Goal: Task Accomplishment & Management: Use online tool/utility

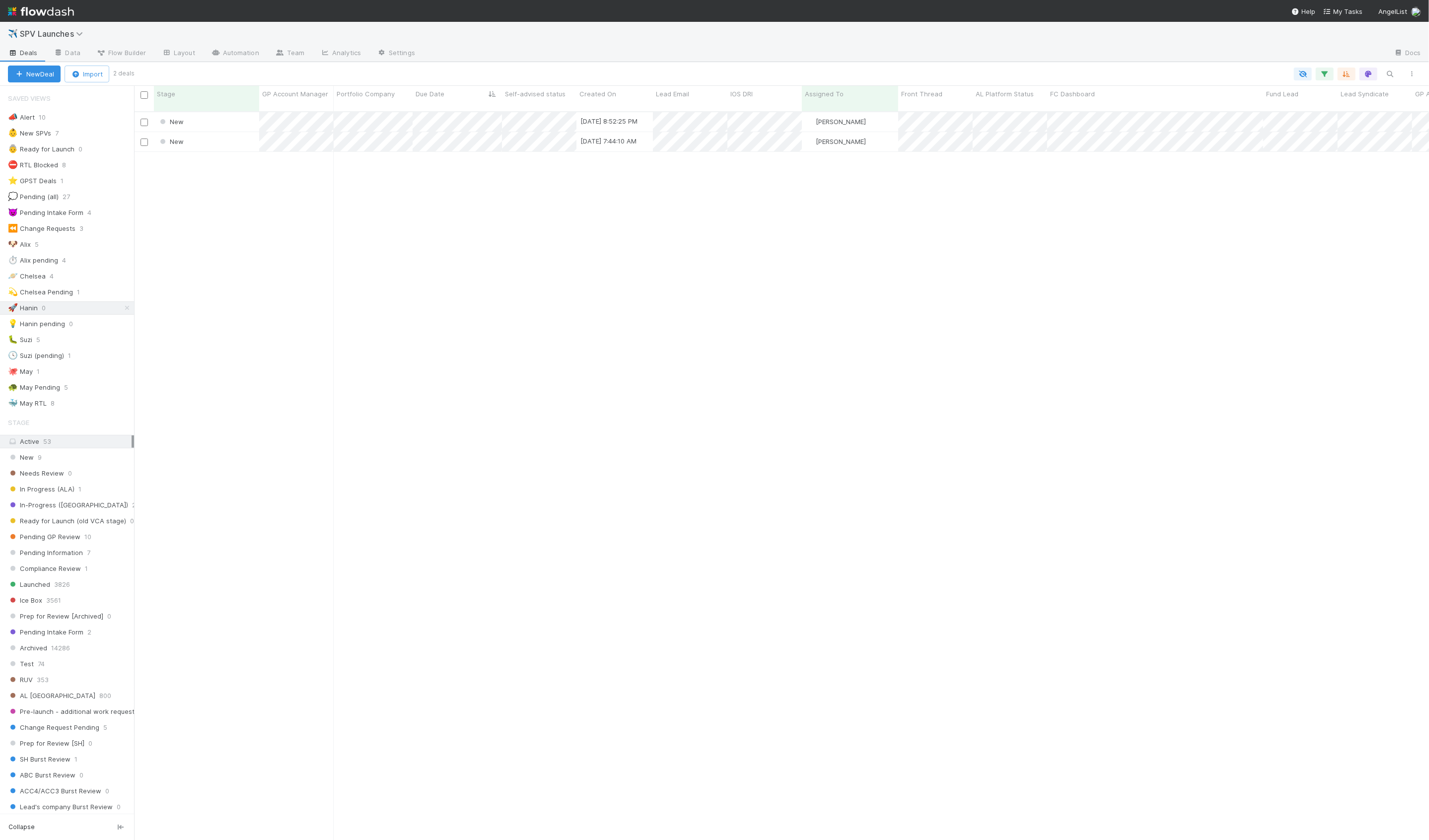
scroll to position [737, 1295]
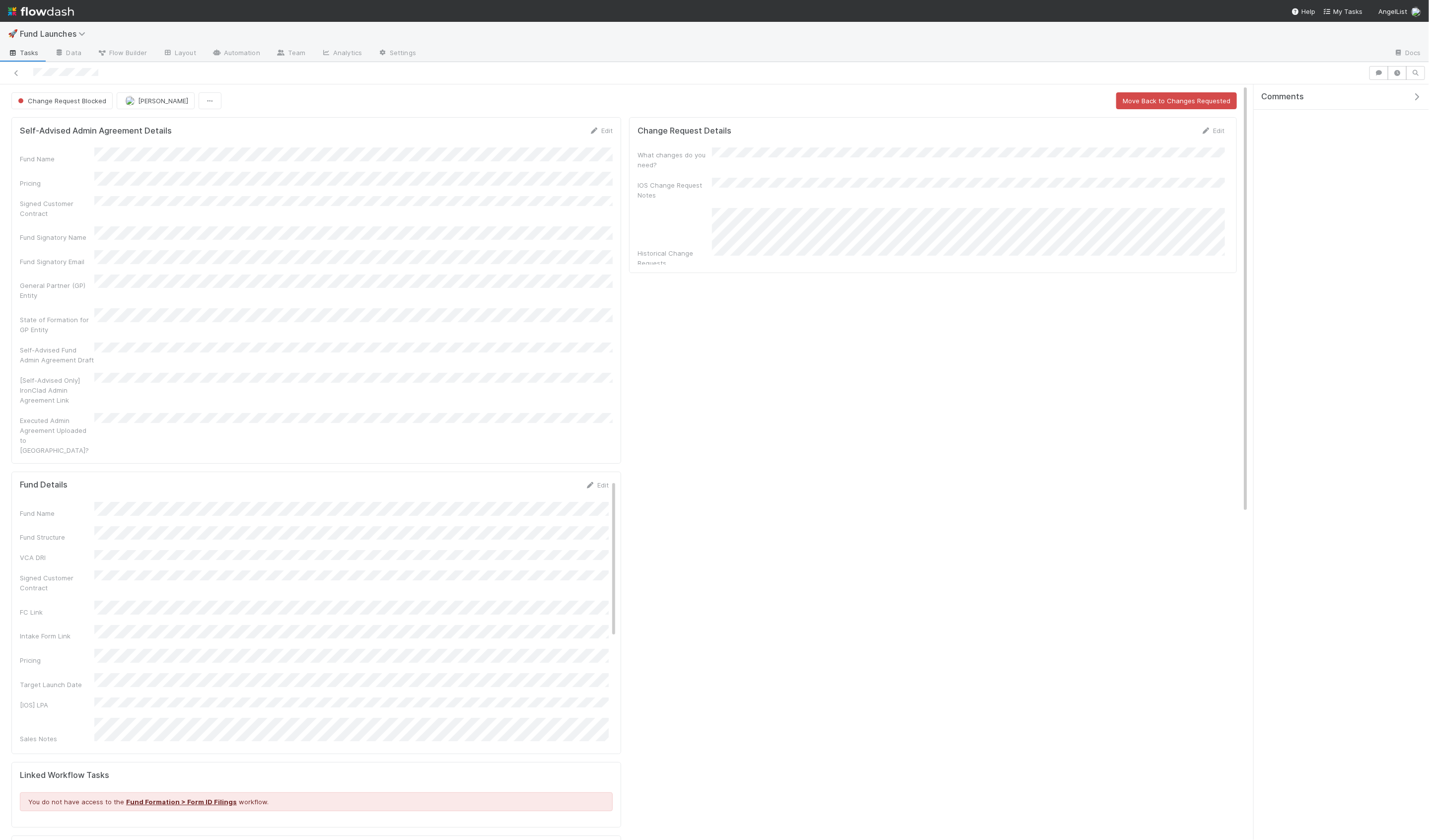
scroll to position [202, 1209]
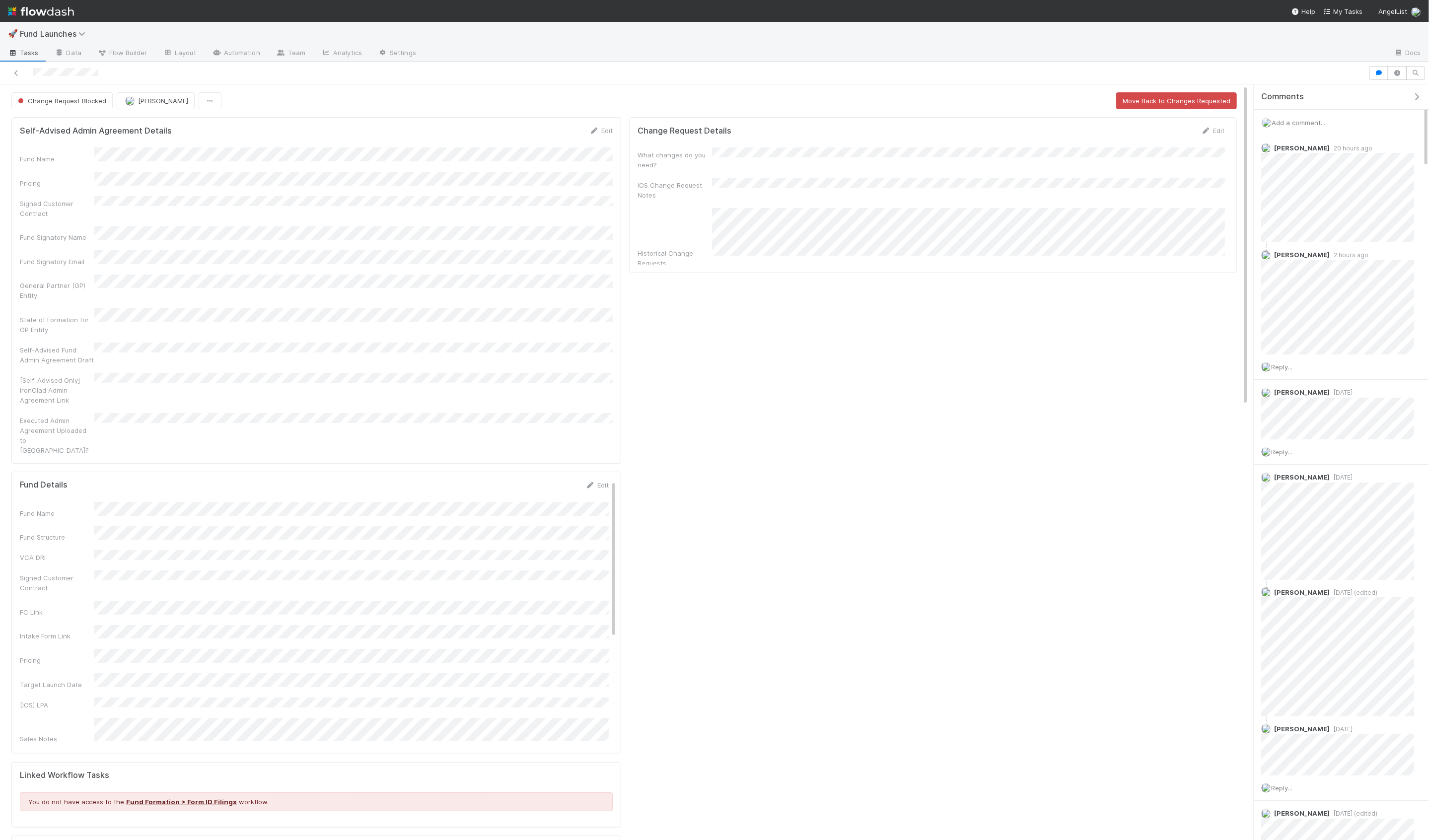
click at [736, 402] on div "Change Request Details Edit What changes do you need? IOS Change Request Notes …" at bounding box center [933, 615] width 616 height 1003
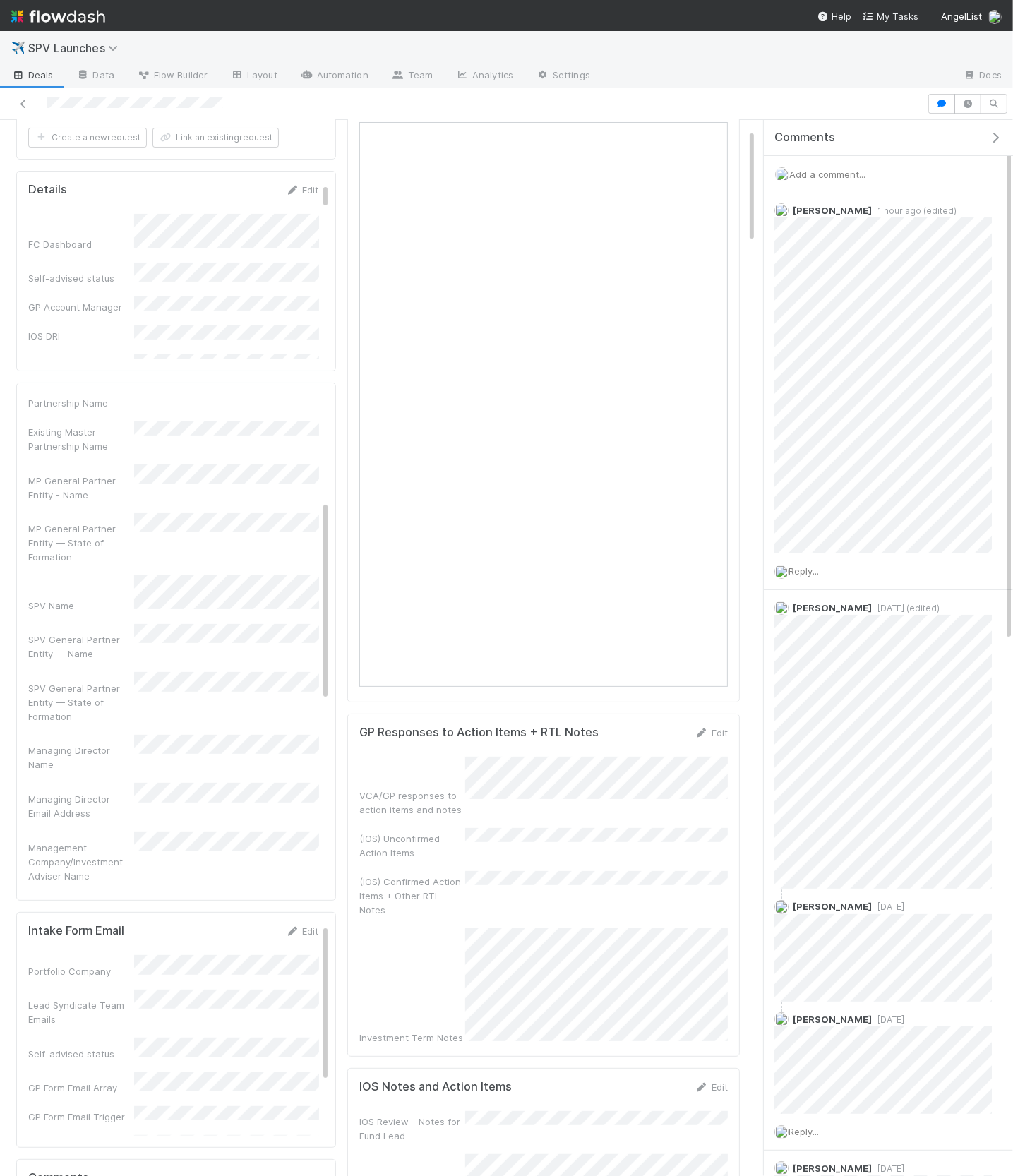
scroll to position [262, 0]
click at [817, 571] on span "Reply..." at bounding box center [804, 571] width 30 height 11
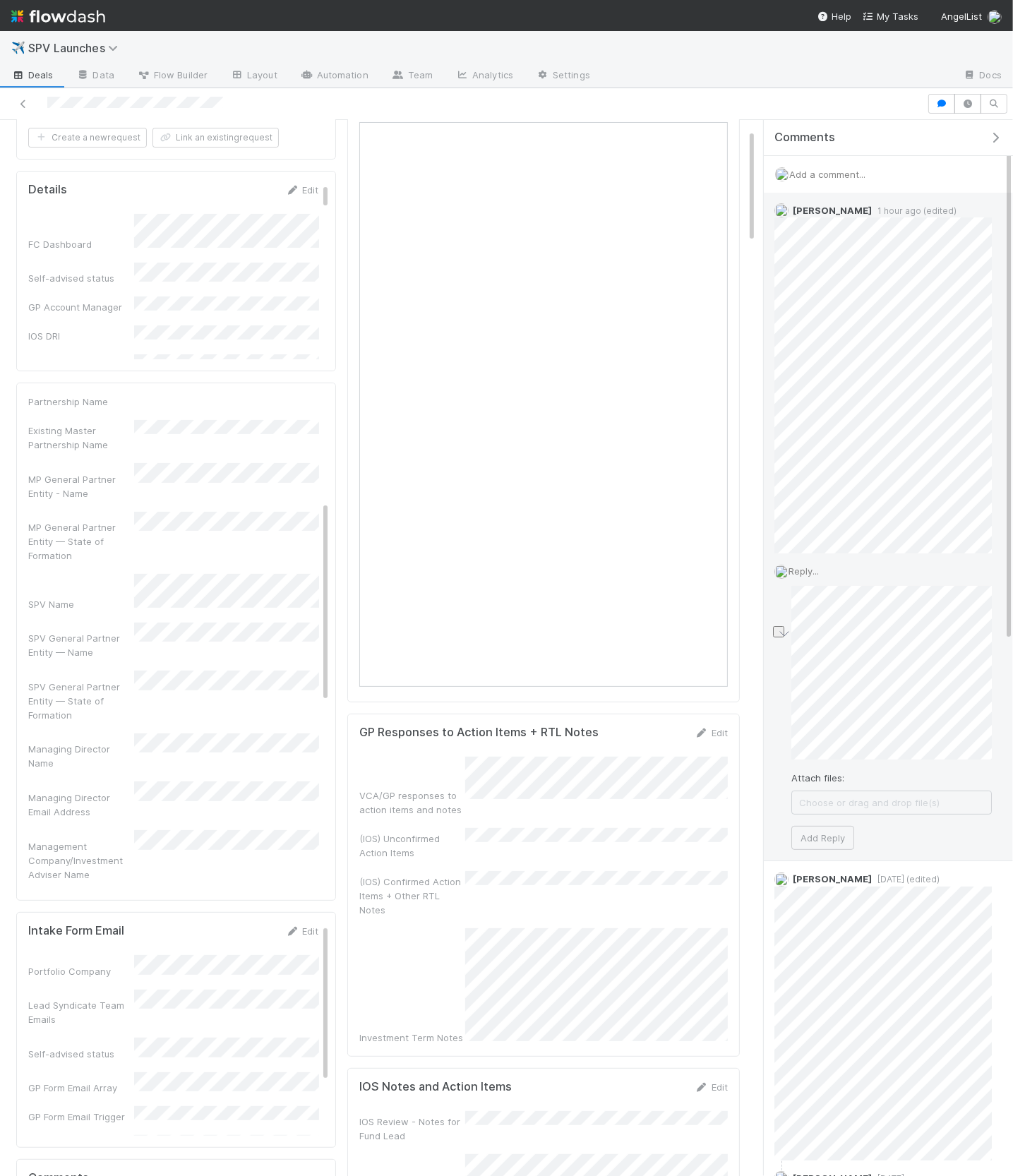
click at [1007, 752] on div "Rick Segers 1 hour ago (edited) Reply... Attach files: Choose or drag and drop …" at bounding box center [888, 527] width 249 height 669
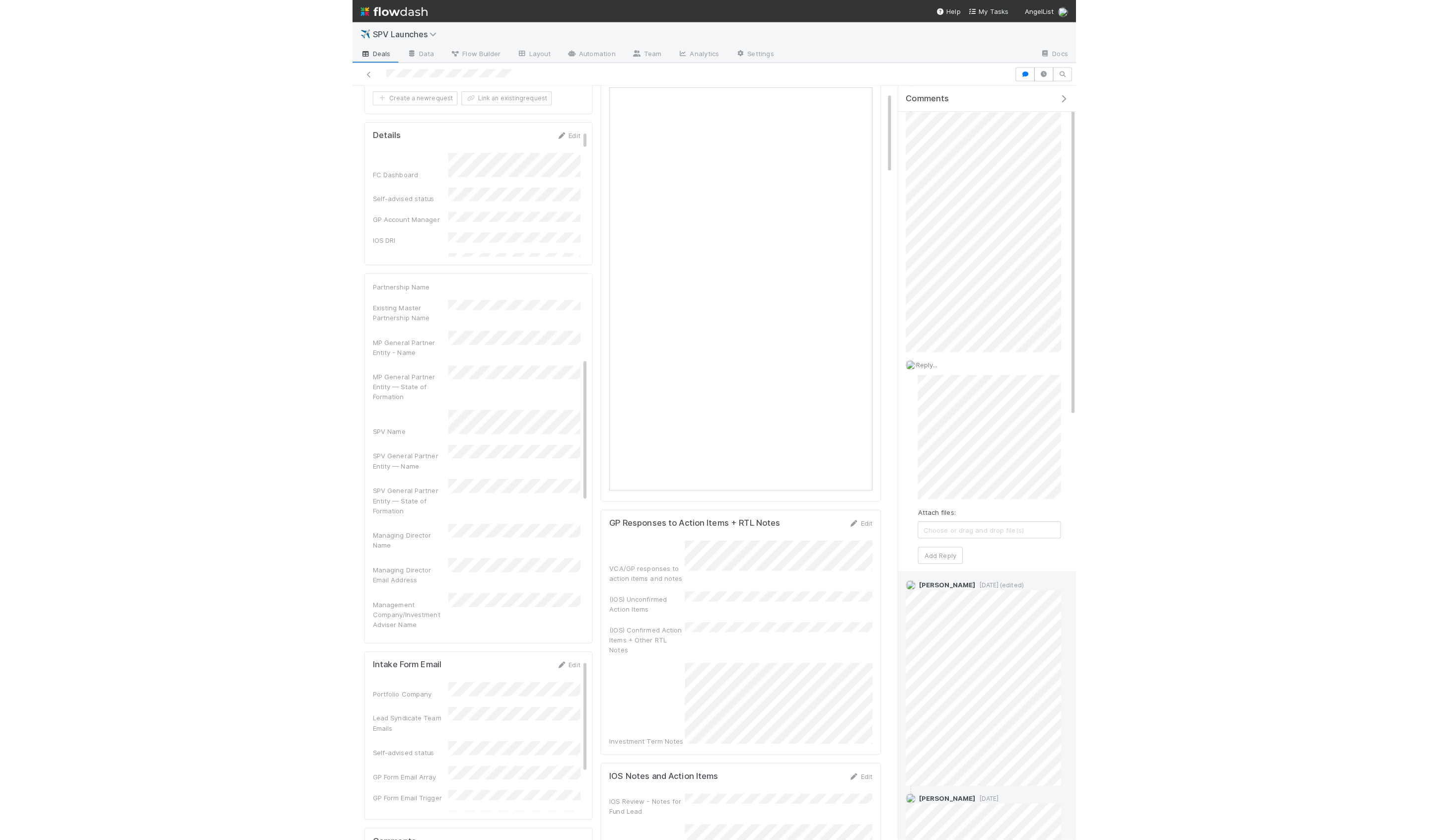
scroll to position [0, 0]
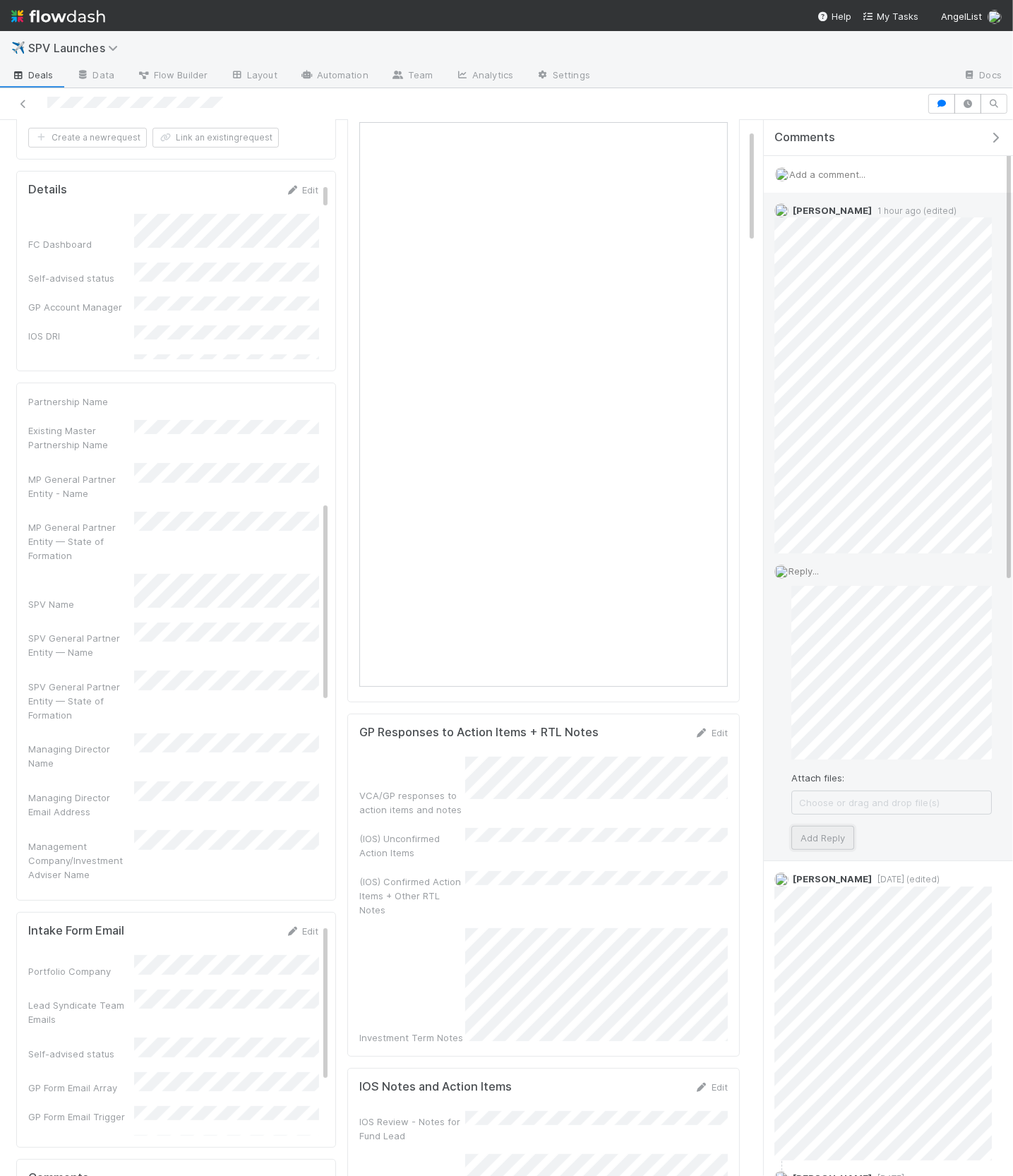
click at [835, 840] on button "Add Reply" at bounding box center [823, 838] width 63 height 24
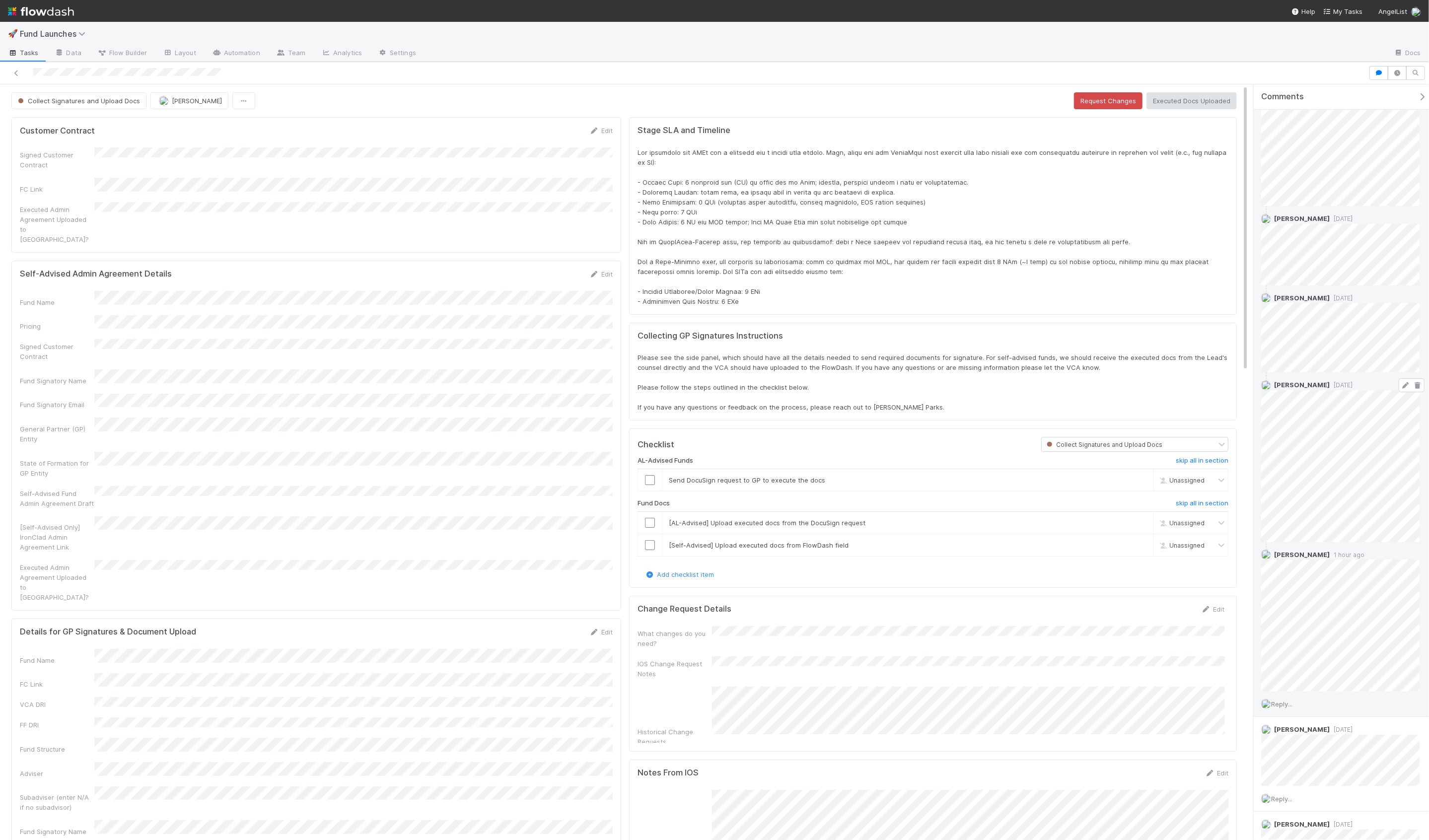
scroll to position [771, 0]
click at [709, 104] on div "Collect Signatures and Upload Docs Nora Hafez Request Changes Executed Docs Upl…" at bounding box center [624, 101] width 1226 height 17
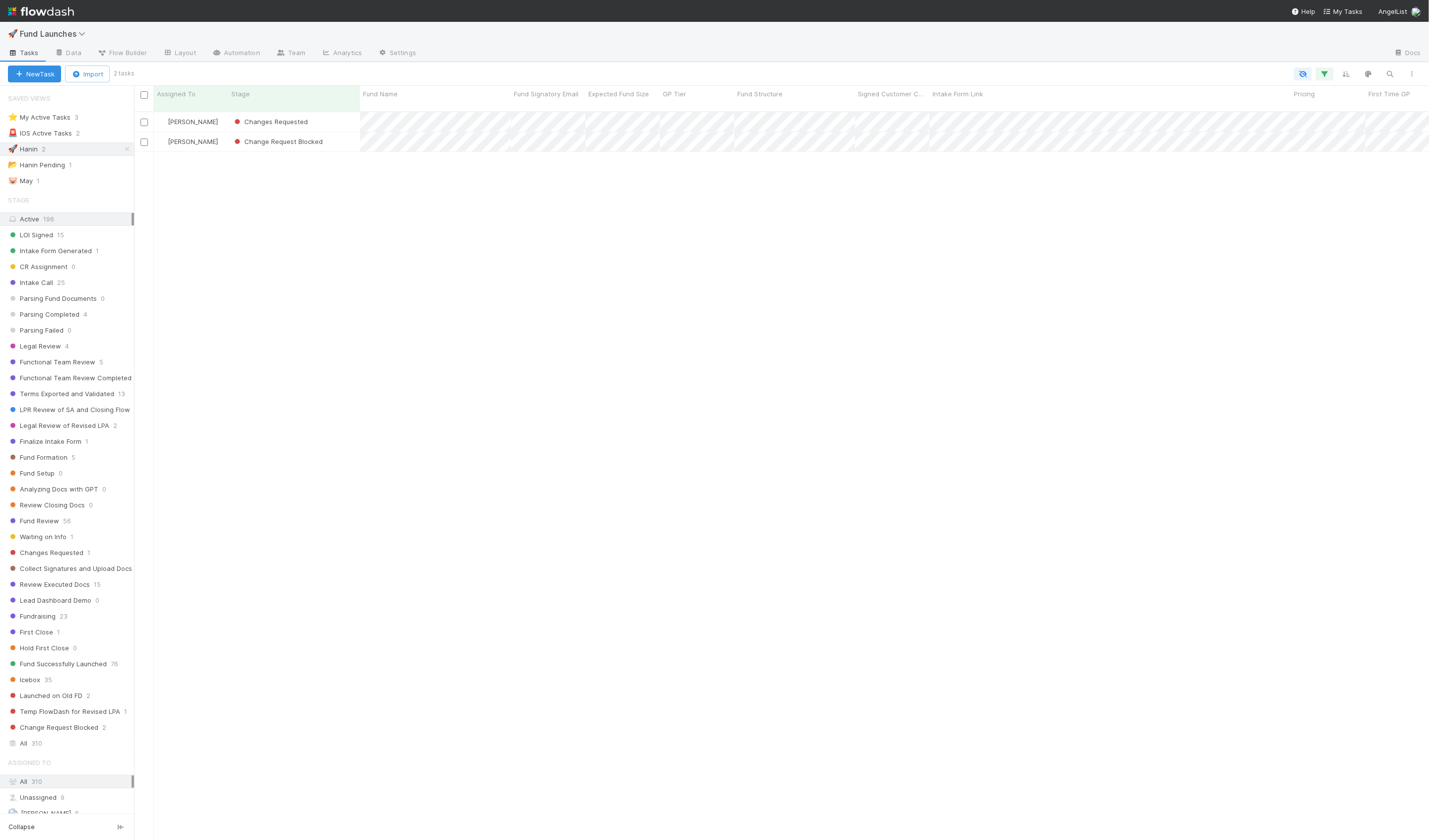
scroll to position [737, 1295]
click at [335, 136] on div "Change Request Blocked" at bounding box center [294, 142] width 132 height 20
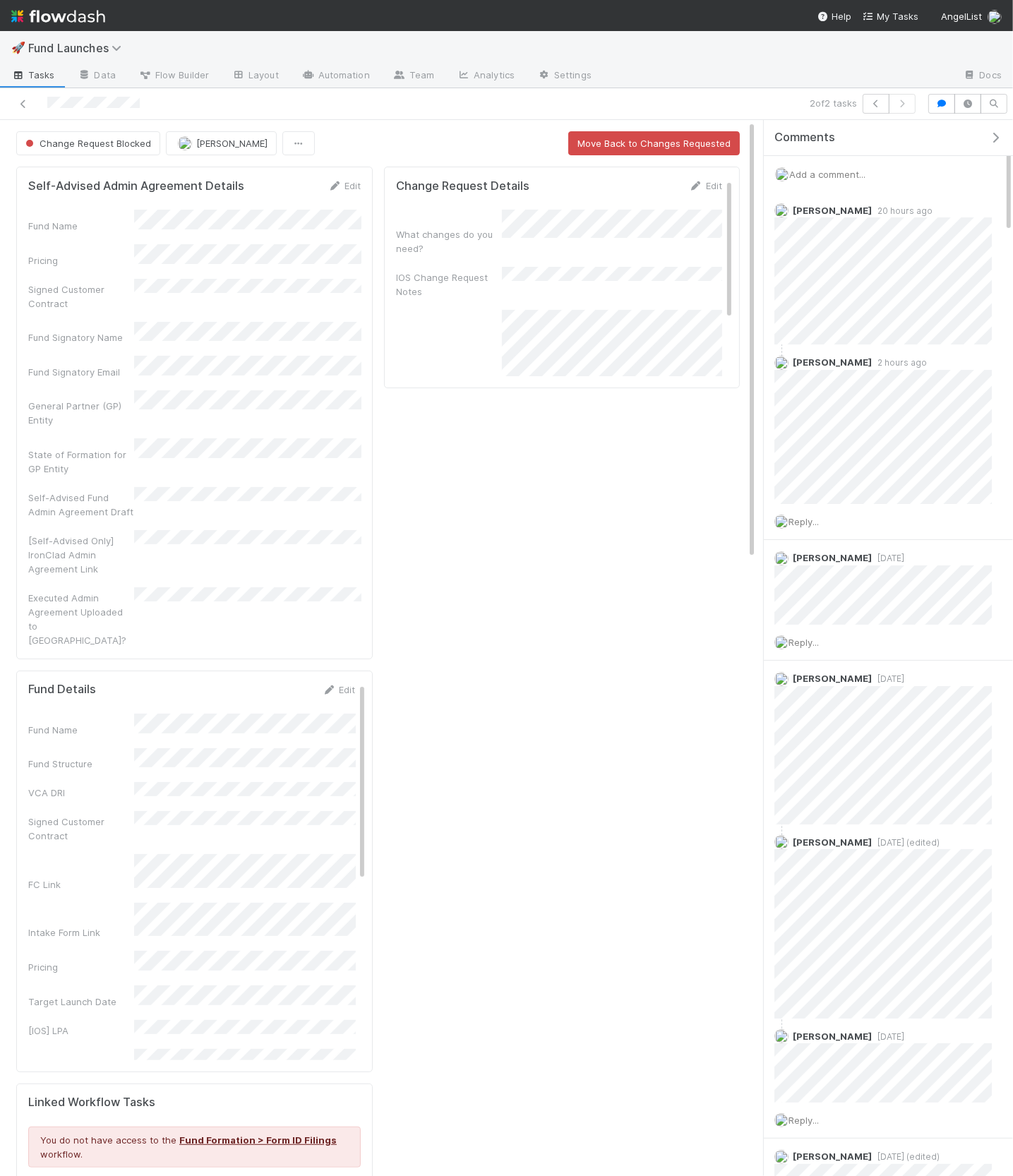
scroll to position [287, 699]
click at [246, 77] on link "Layout" at bounding box center [255, 76] width 70 height 23
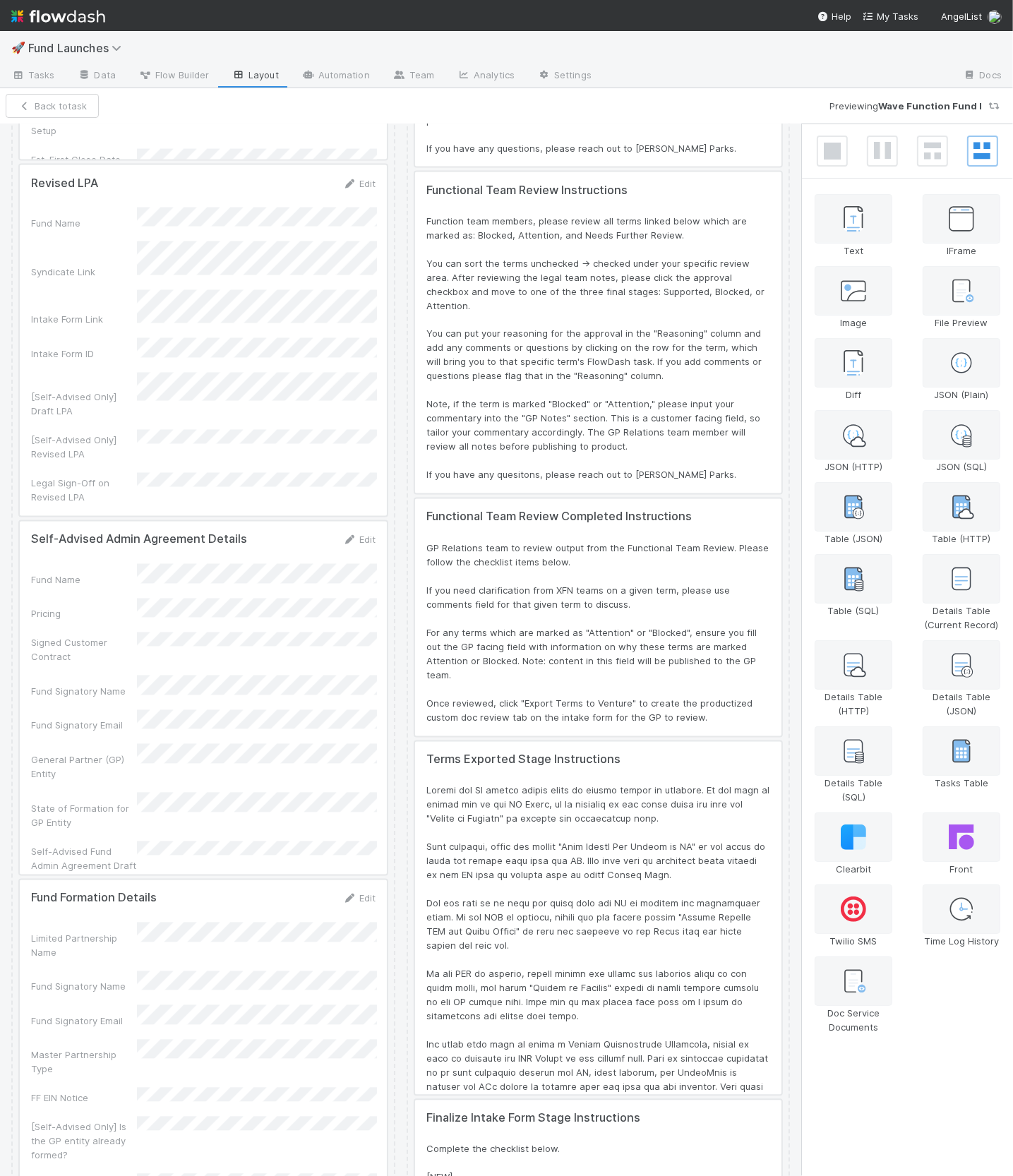
scroll to position [2344, 0]
click at [322, 519] on div at bounding box center [203, 695] width 367 height 353
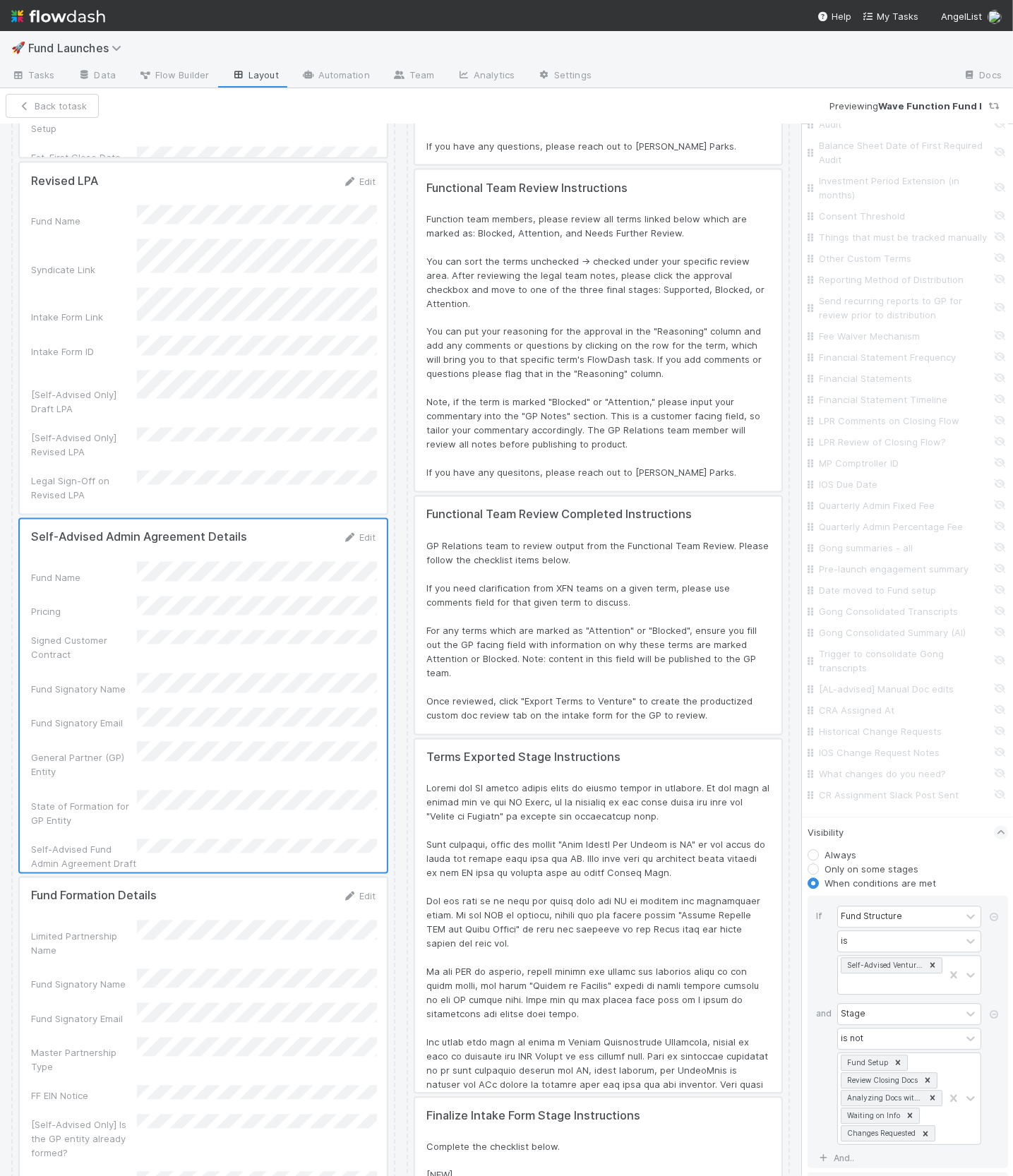
scroll to position [3282, 0]
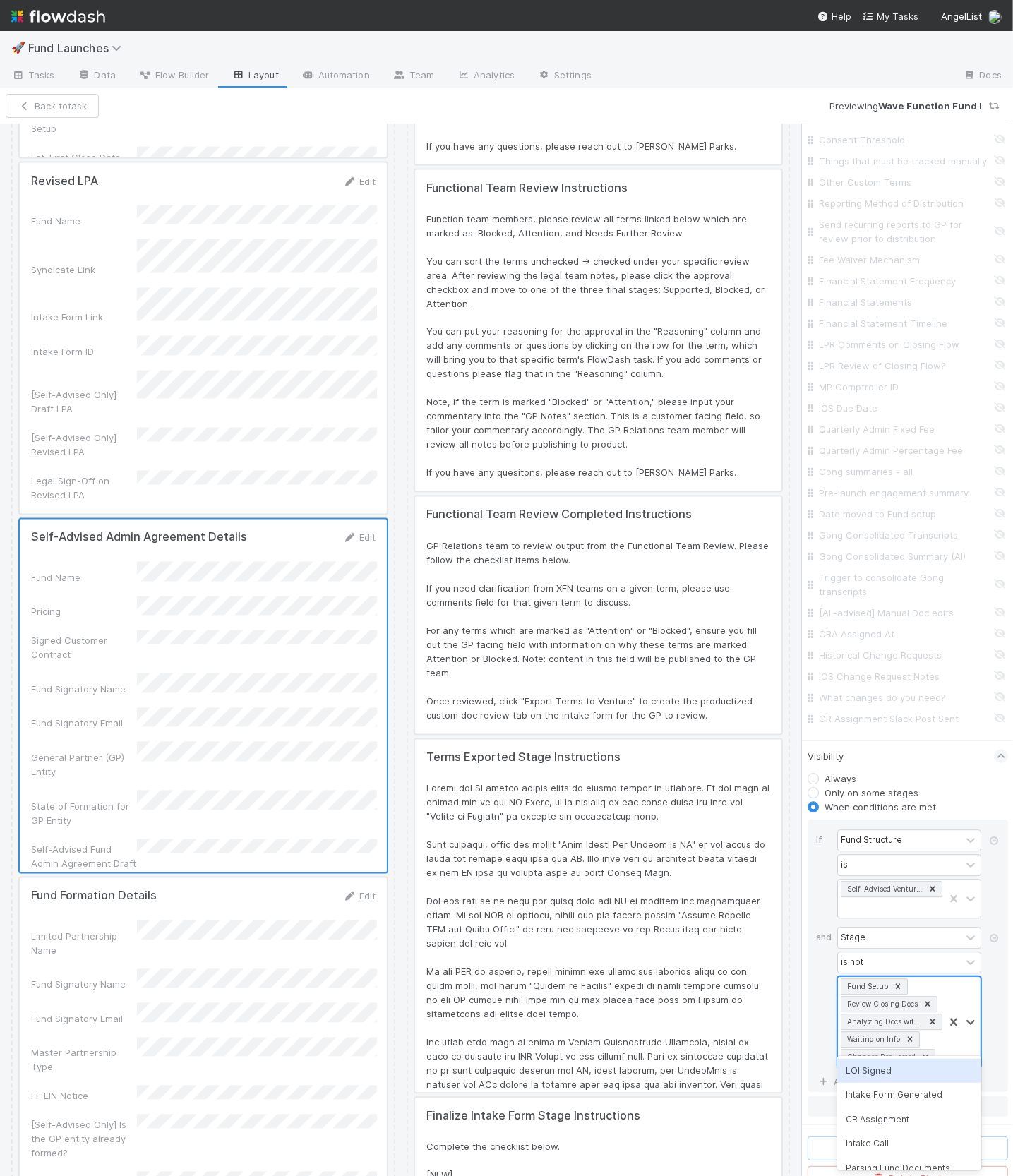
click at [943, 1042] on div "Fund Setup Review Closing Docs Analyzing Docs with GPT Waiting on Info Changes …" at bounding box center [891, 1023] width 106 height 91
type input "block"
type input "bloc"
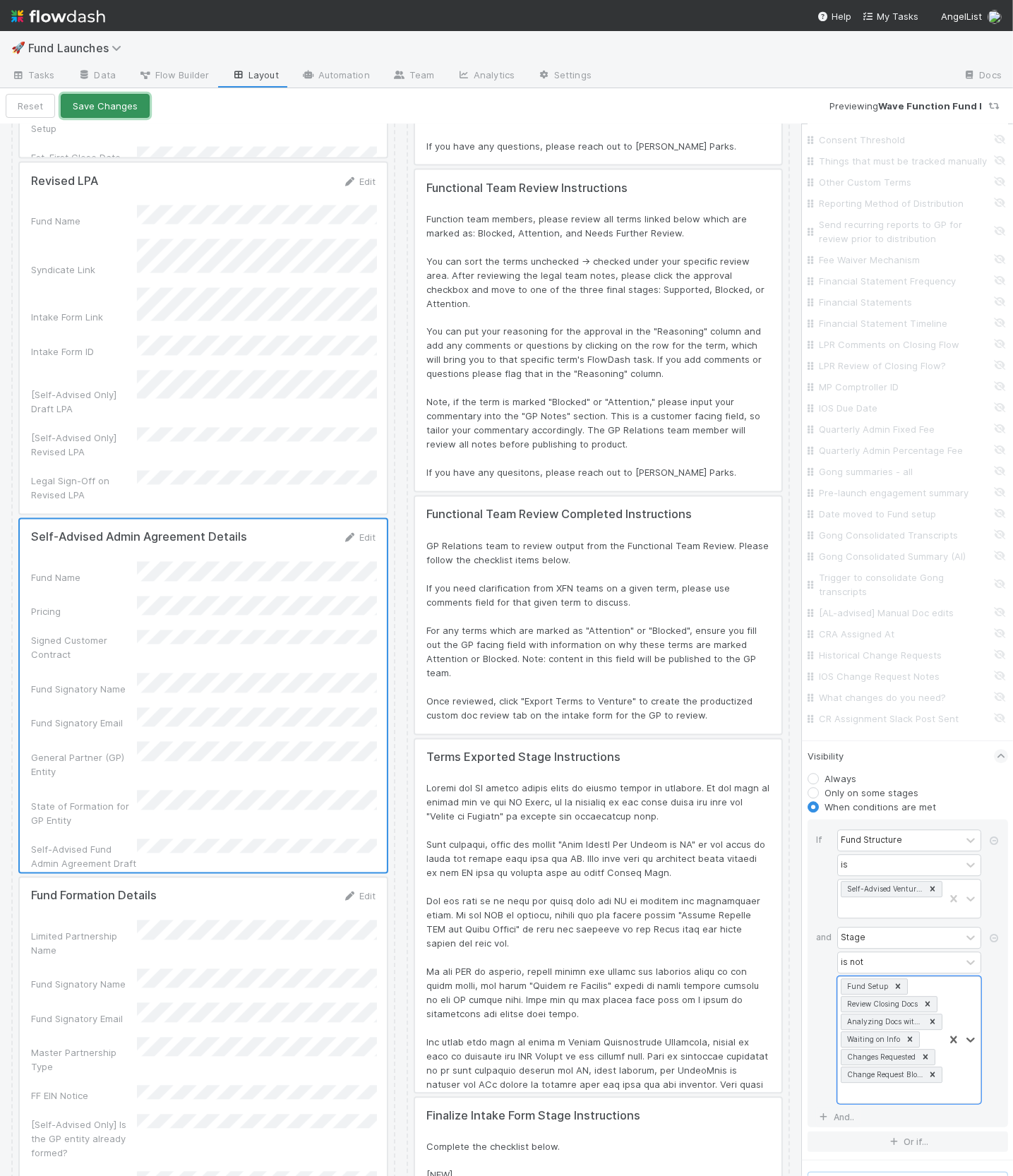
click at [85, 106] on button "Save Changes" at bounding box center [105, 105] width 89 height 24
click at [67, 112] on button "Back to task" at bounding box center [52, 105] width 94 height 24
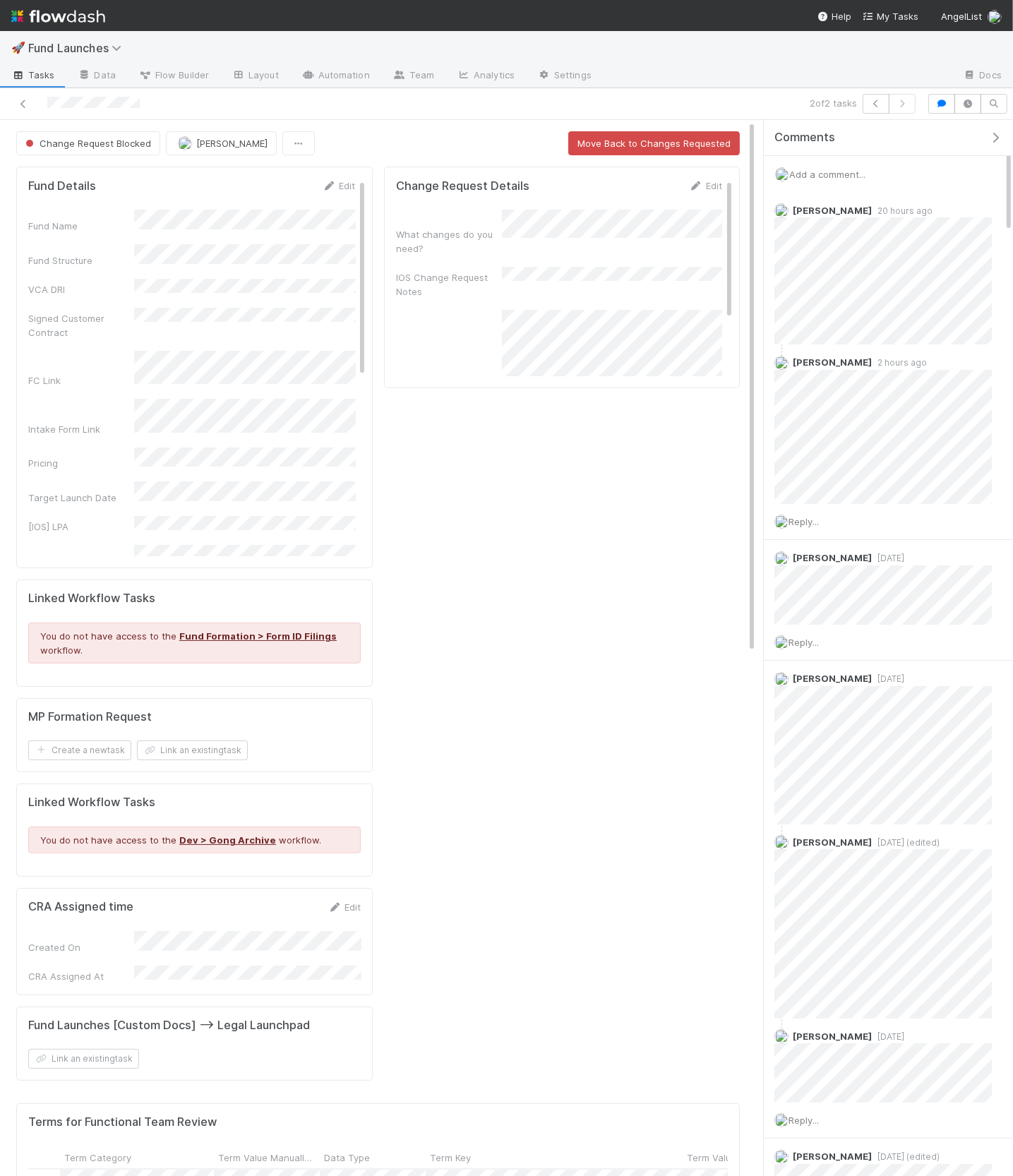
click at [468, 454] on div "Change Request Details Edit What changes do you need? IOS Change Request Notes …" at bounding box center [562, 629] width 367 height 937
click at [234, 76] on icon at bounding box center [239, 75] width 14 height 8
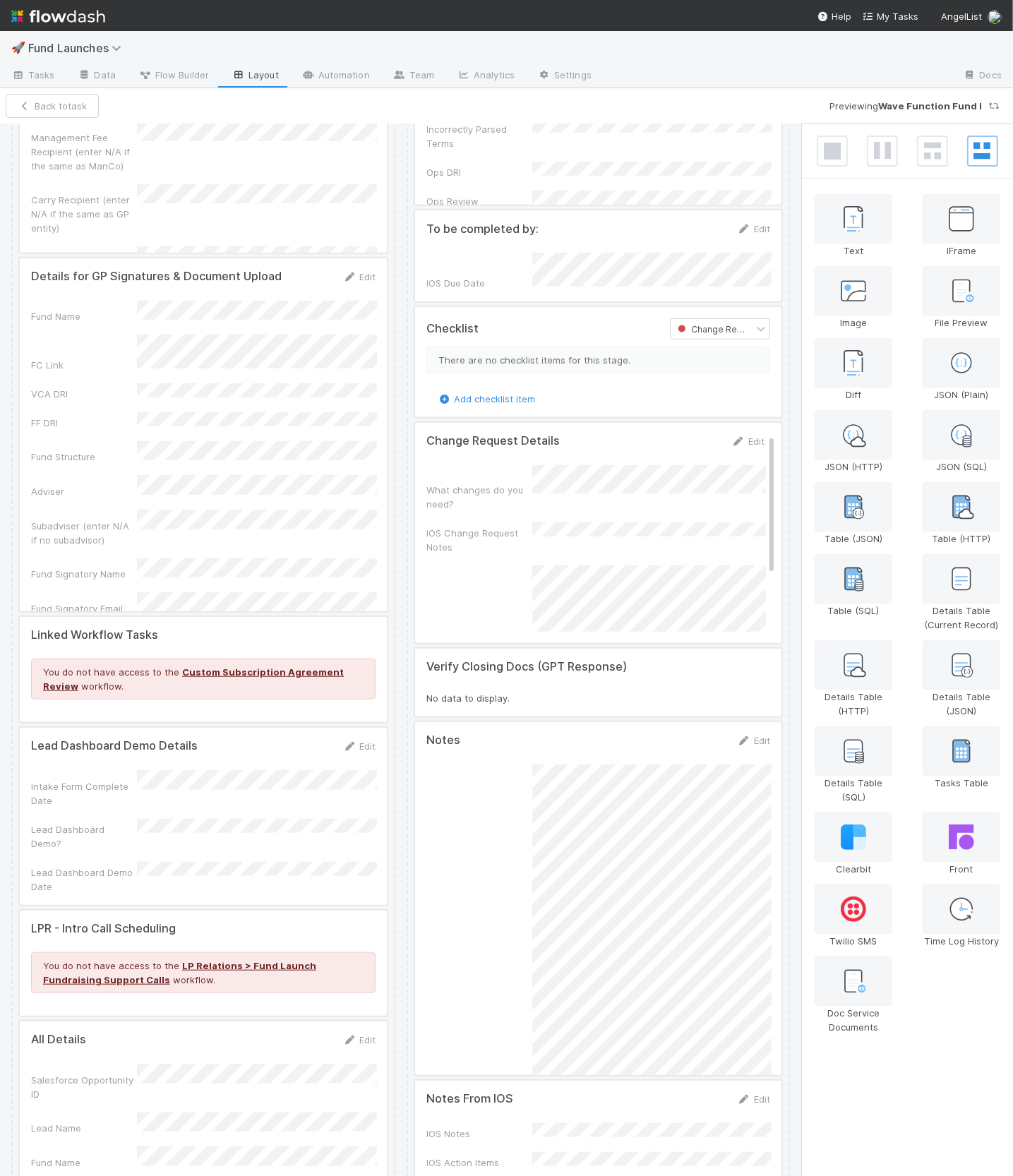
scroll to position [6054, 0]
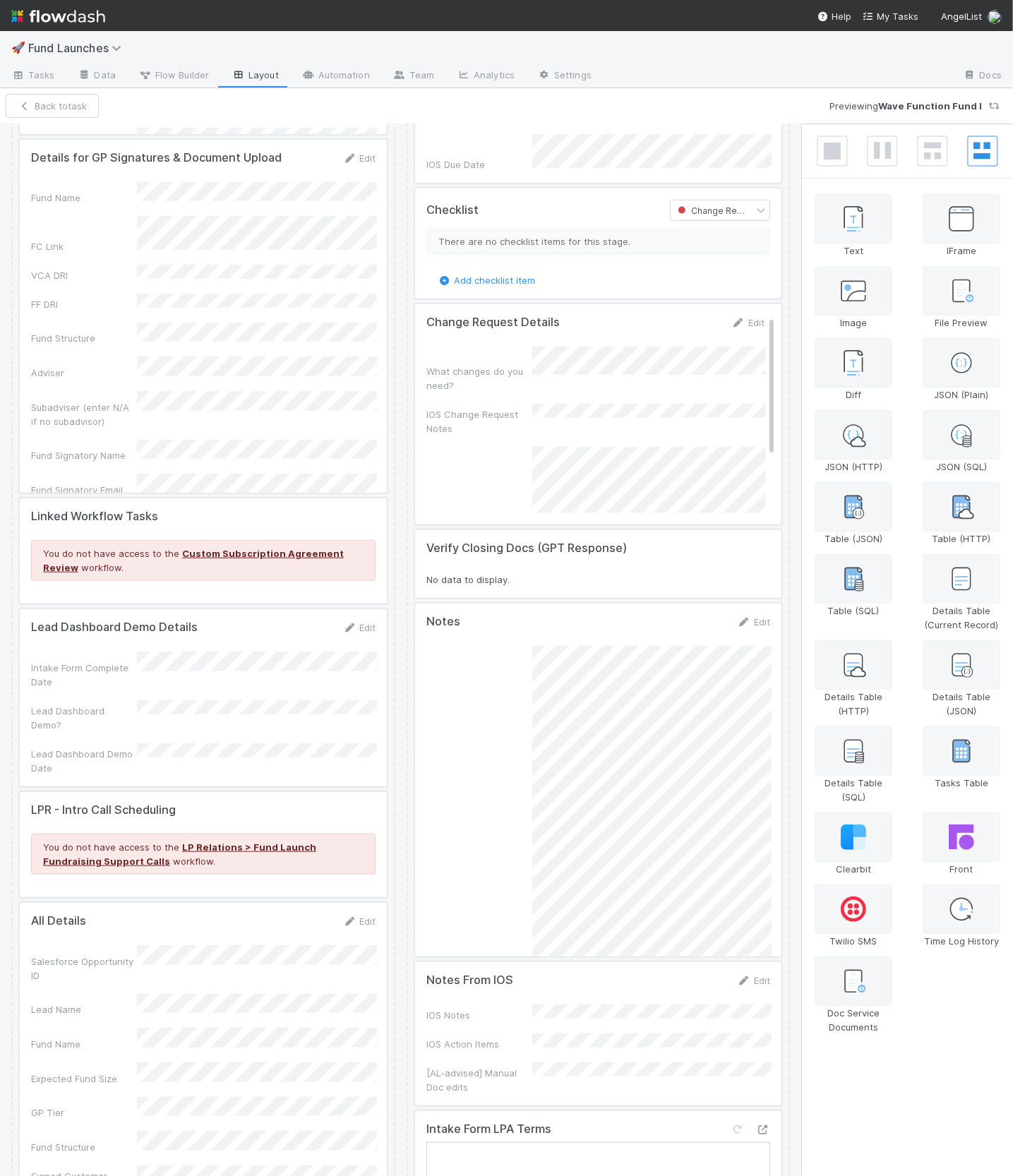
click at [497, 411] on div at bounding box center [598, 414] width 367 height 220
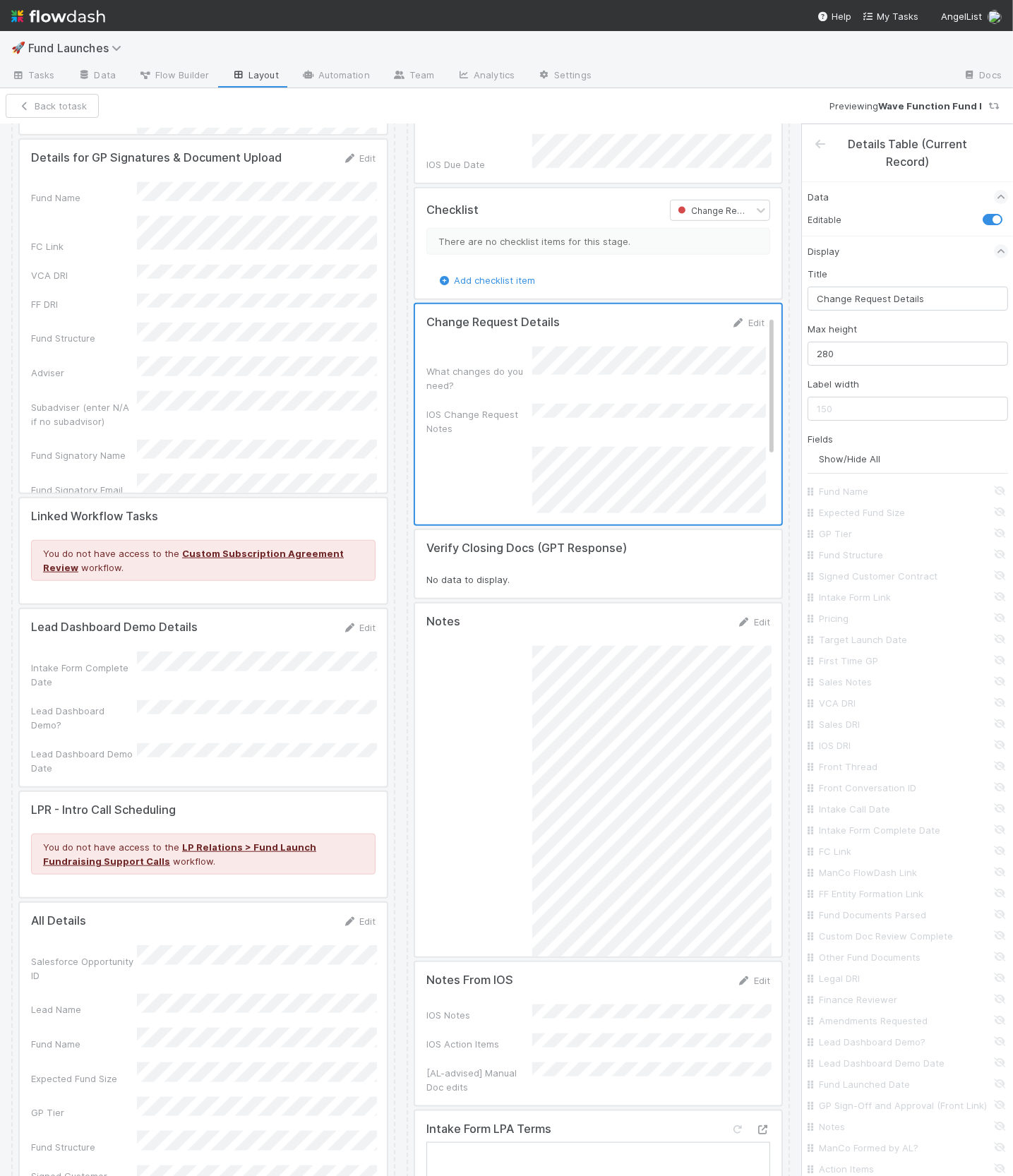
scroll to position [6300, 0]
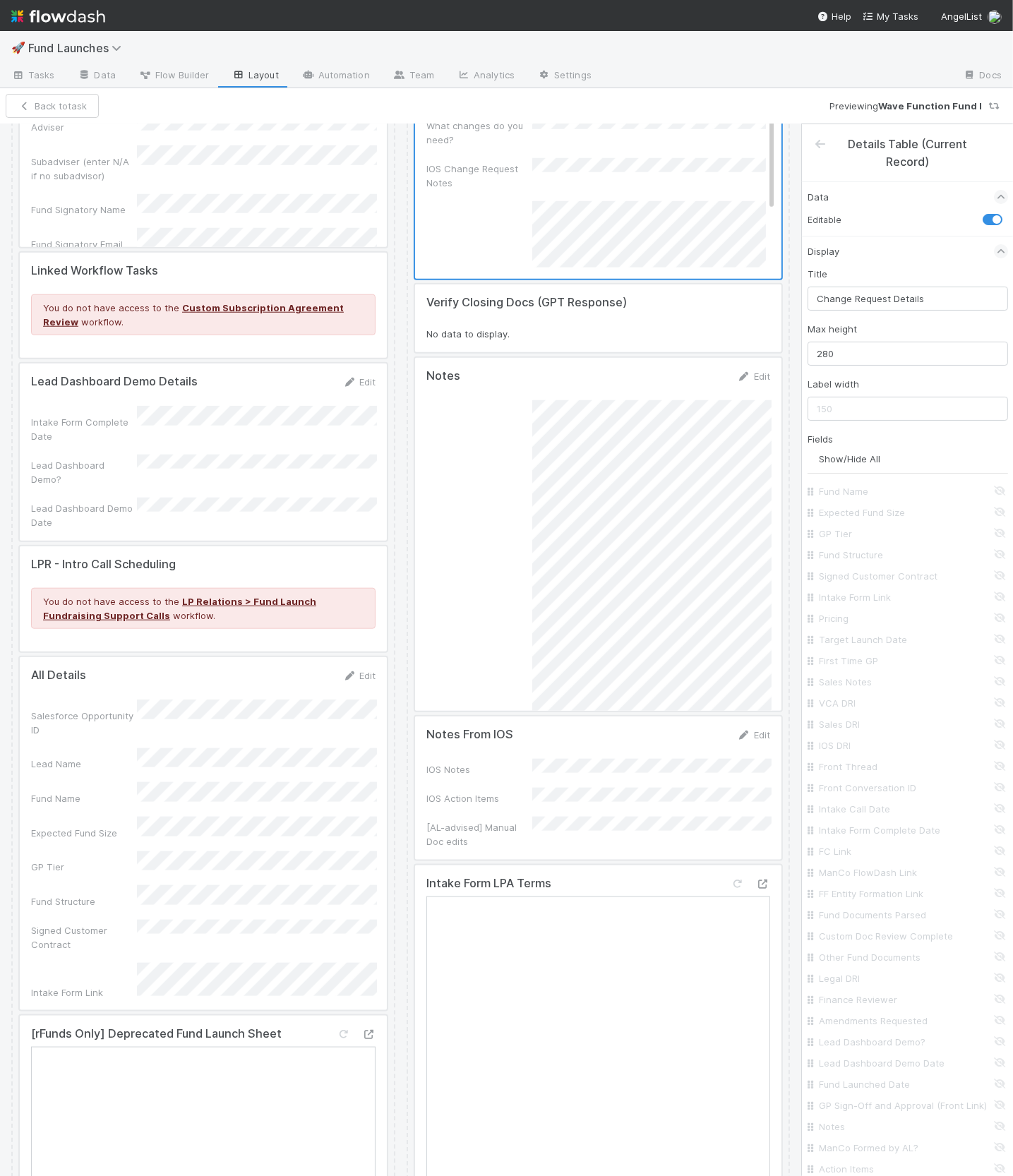
click at [491, 489] on div at bounding box center [598, 534] width 367 height 353
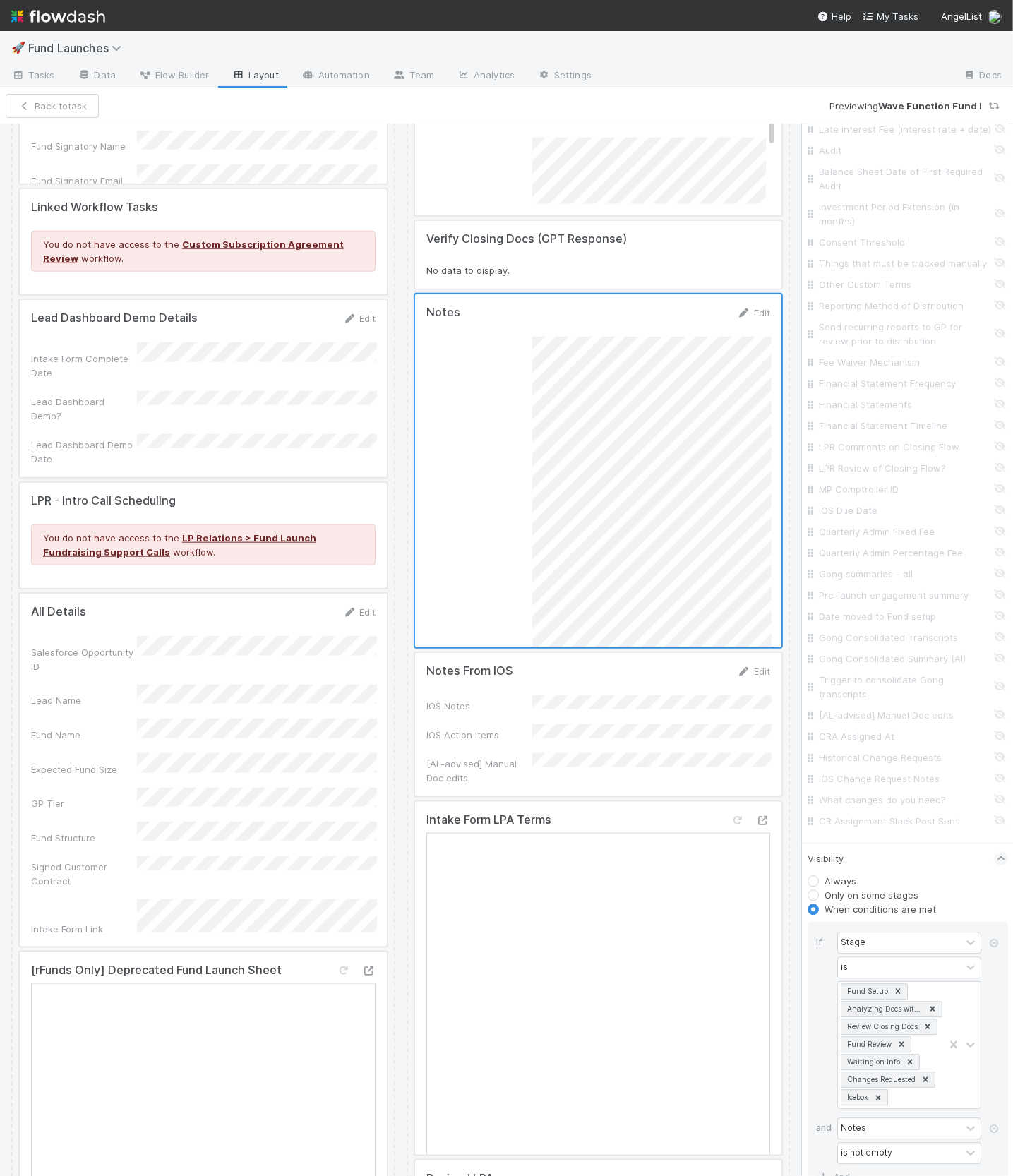
scroll to position [3274, 0]
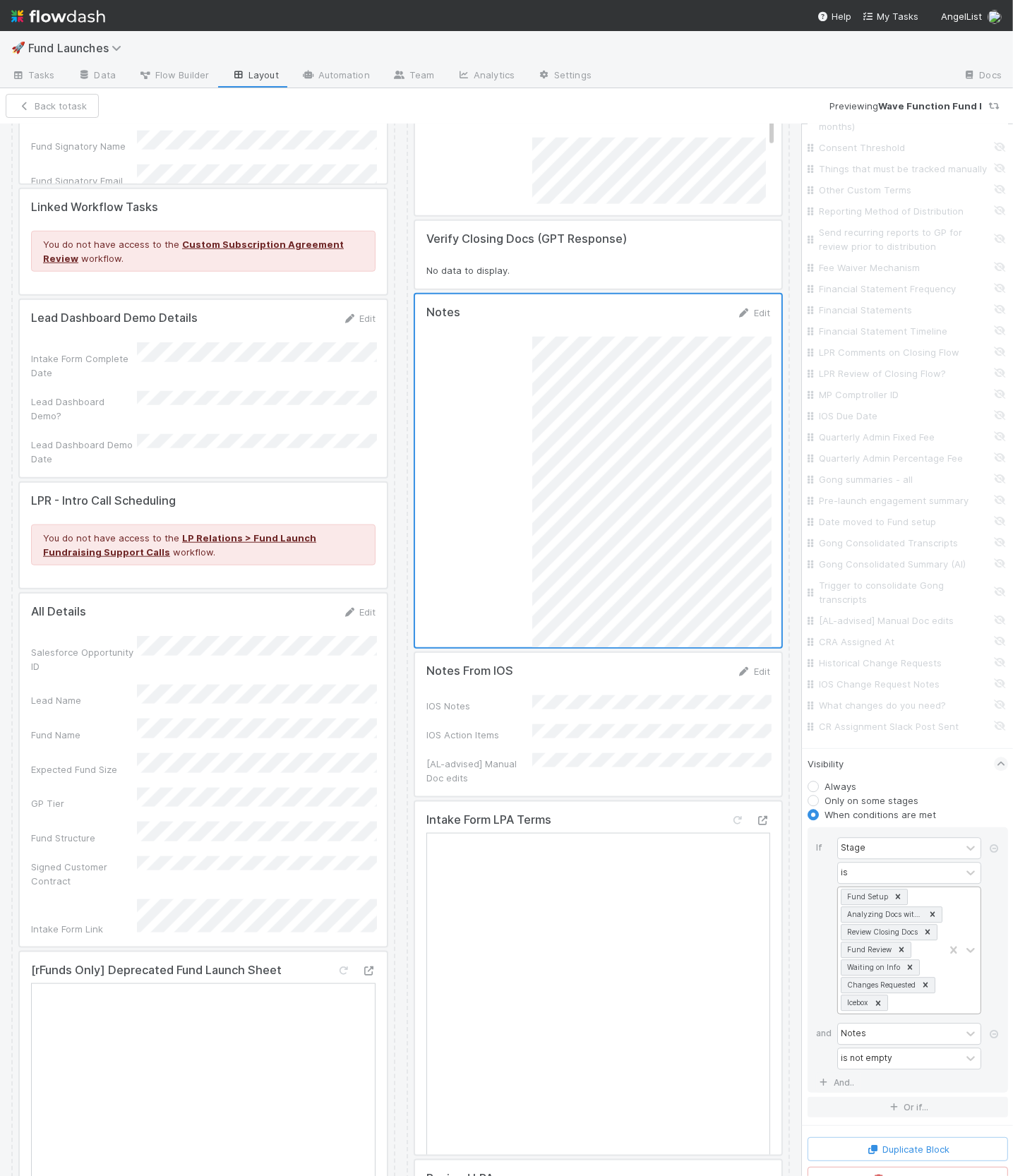
click at [895, 981] on div "Fund Setup Analyzing Docs with GPT Review Closing Docs Fund Review Waiting on I…" at bounding box center [891, 951] width 106 height 126
type input "bloc"
click at [96, 95] on button "Save Changes" at bounding box center [105, 105] width 89 height 24
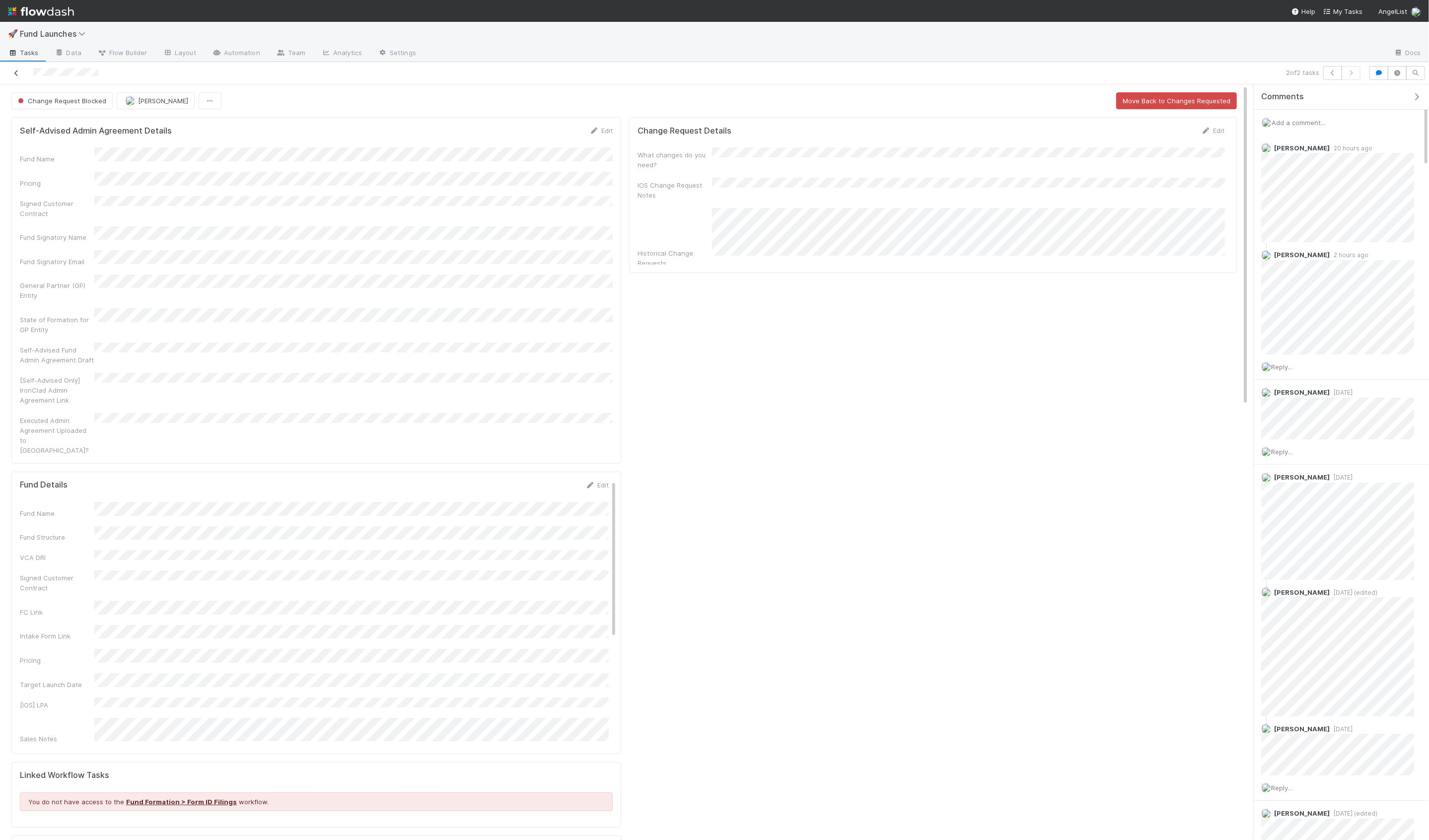
click at [15, 73] on icon at bounding box center [16, 73] width 10 height 7
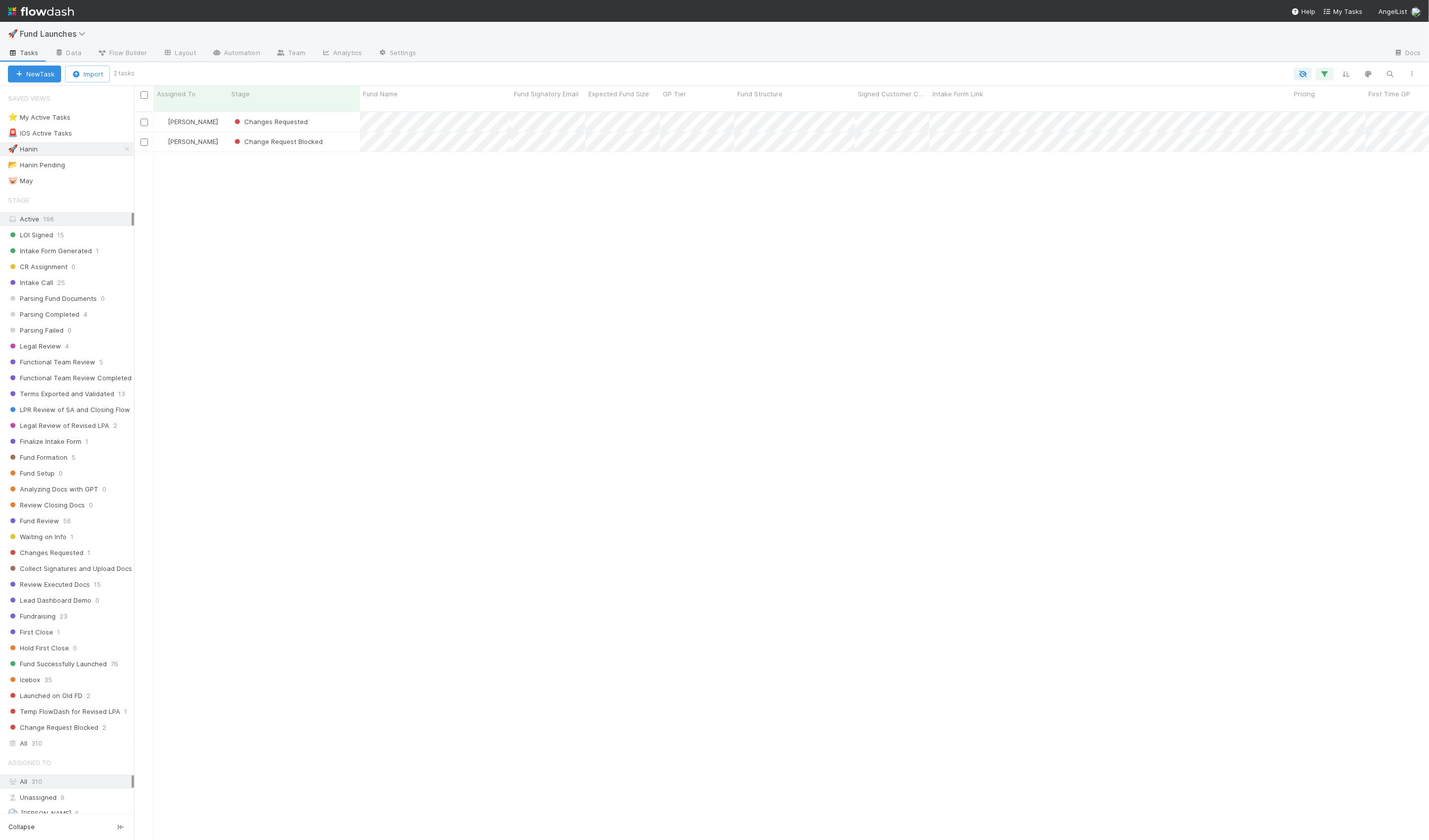
scroll to position [737, 1295]
click at [352, 120] on div "Changes Requested" at bounding box center [294, 122] width 132 height 20
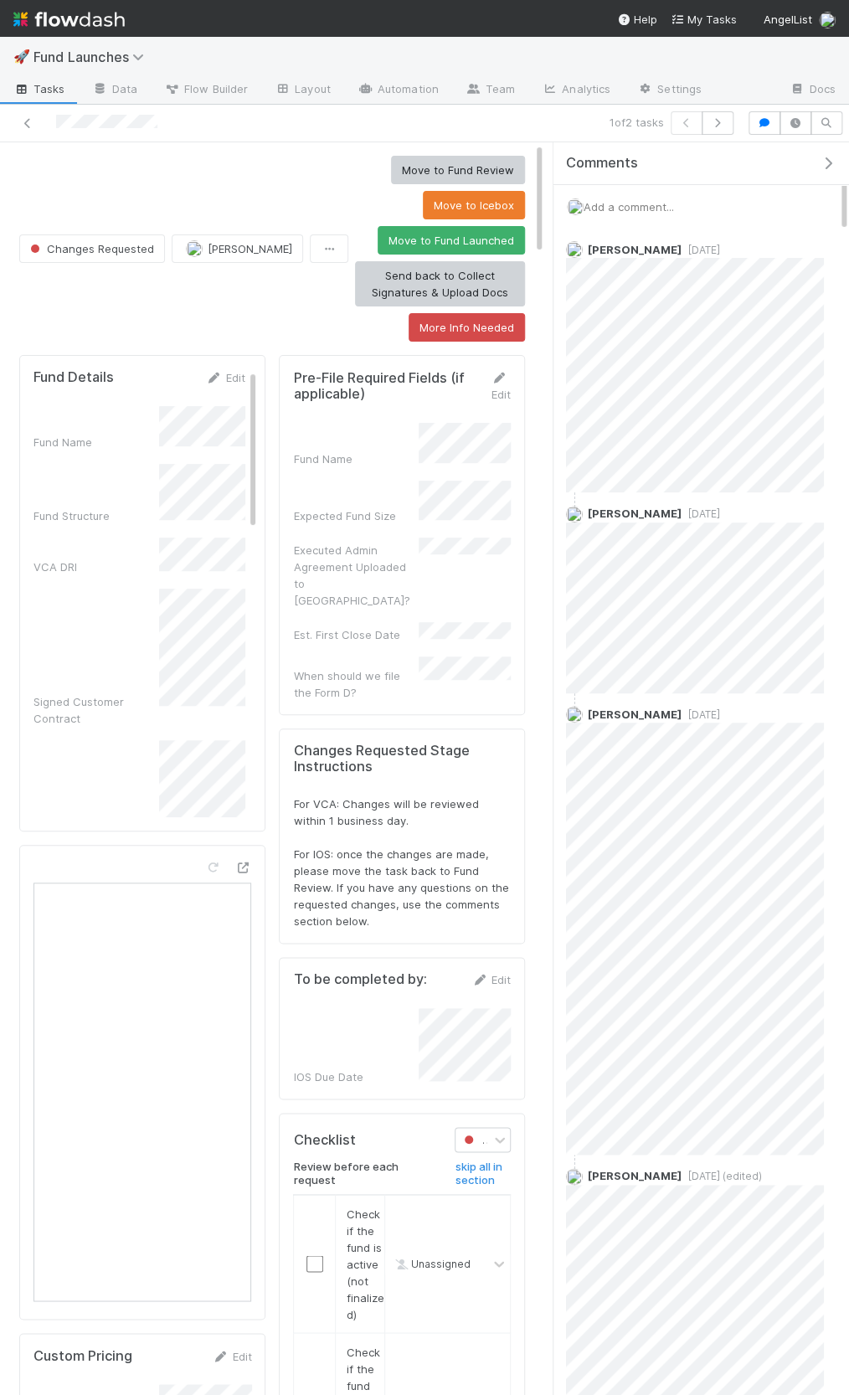
click at [827, 162] on icon "button" at bounding box center [828, 163] width 17 height 13
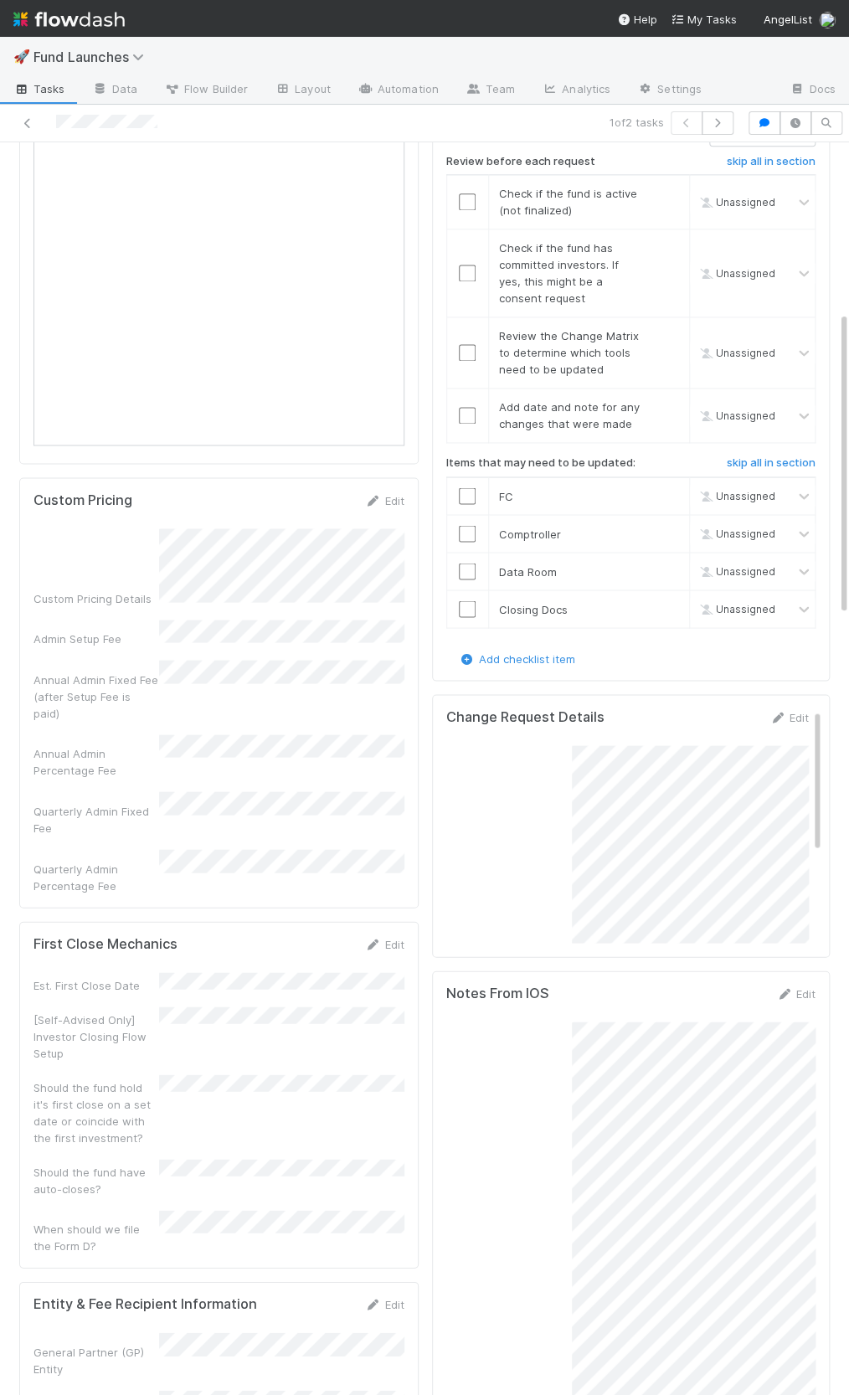
scroll to position [697, 0]
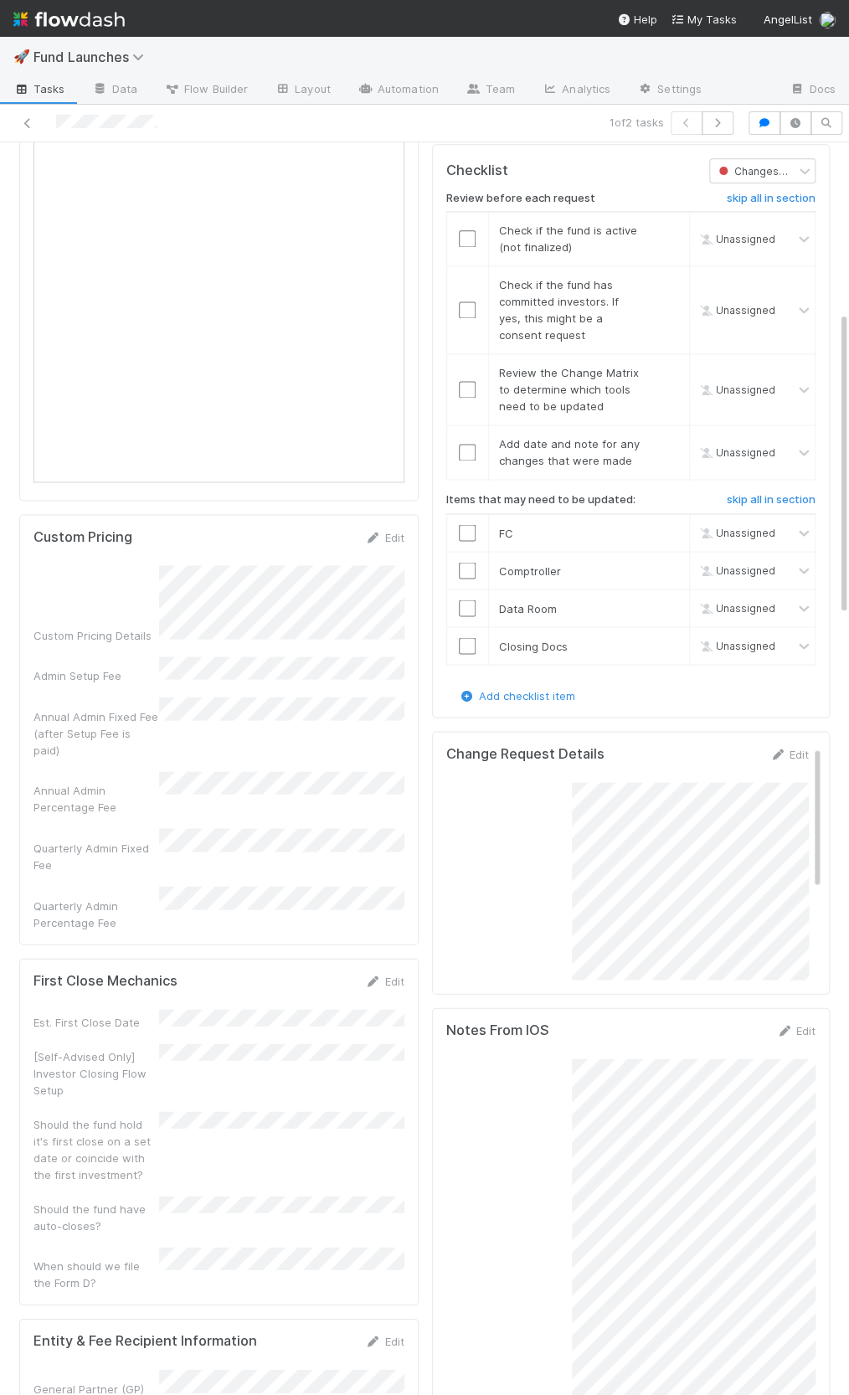
click at [502, 782] on div "What changes do you need?" at bounding box center [627, 918] width 363 height 272
click at [798, 745] on div "Edit" at bounding box center [789, 753] width 39 height 17
click at [797, 747] on link "Edit" at bounding box center [789, 753] width 39 height 13
click at [735, 744] on button "Save" at bounding box center [720, 758] width 48 height 28
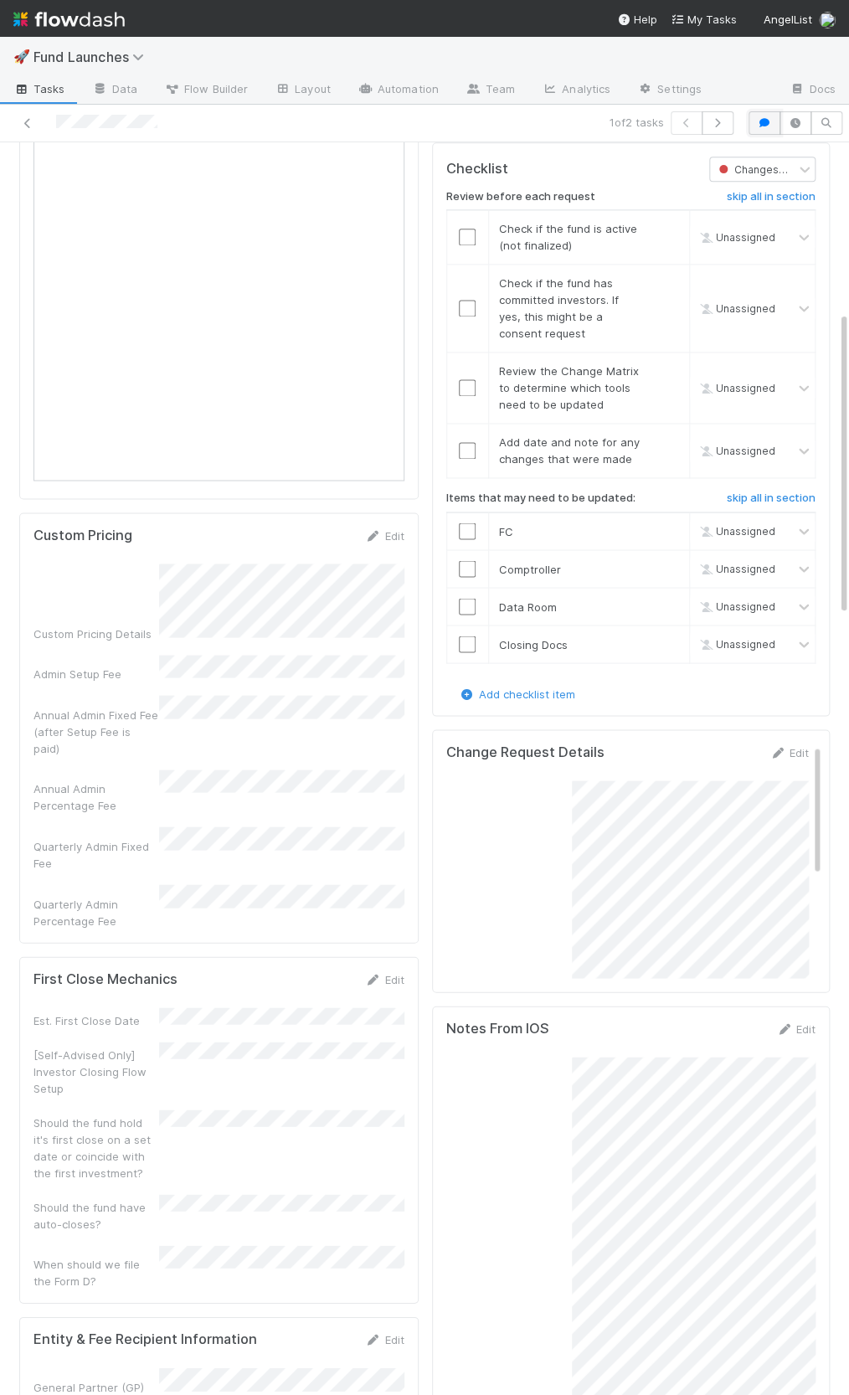
click at [769, 122] on icon "button" at bounding box center [764, 123] width 17 height 10
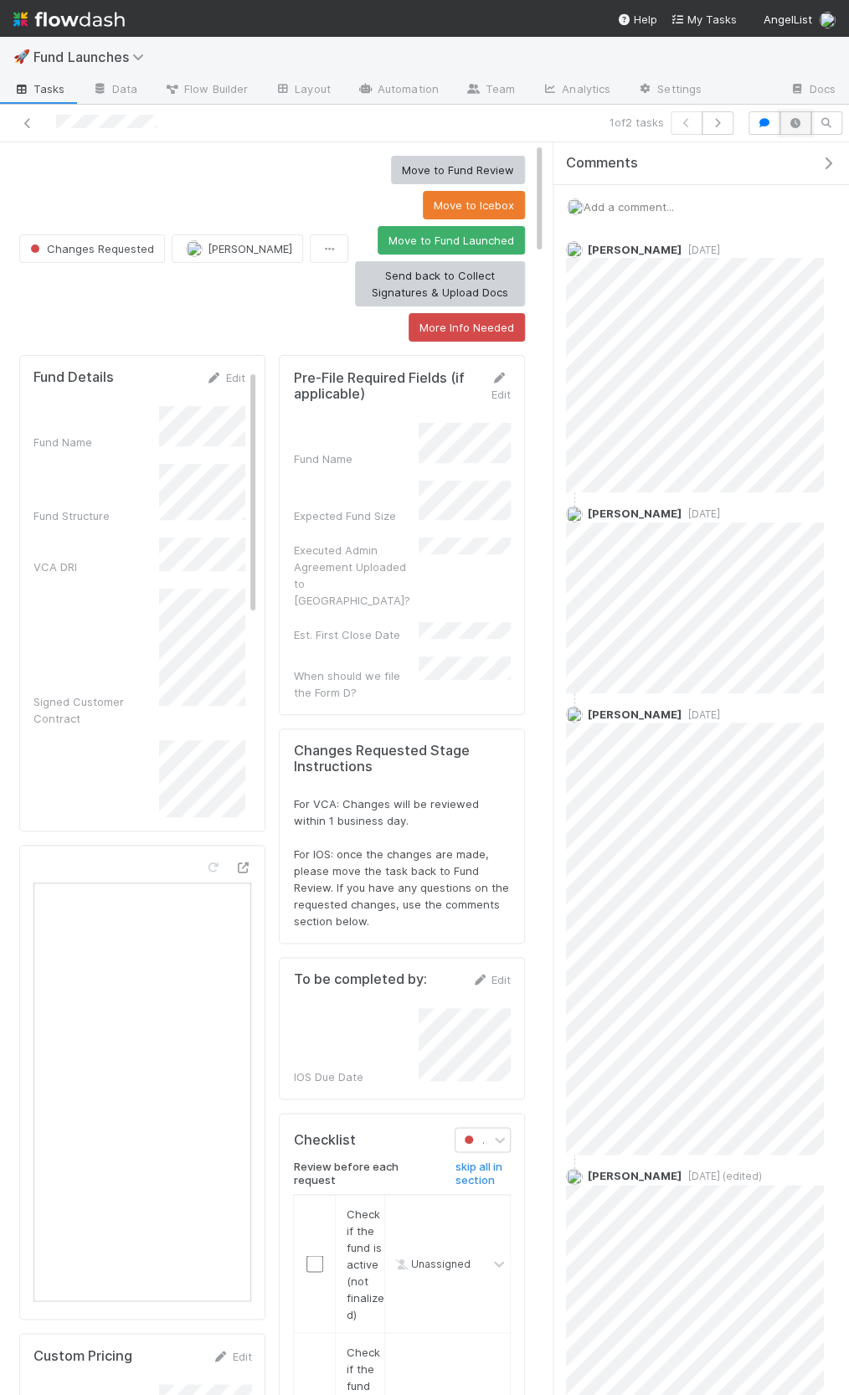
click at [800, 120] on icon "button" at bounding box center [795, 123] width 17 height 10
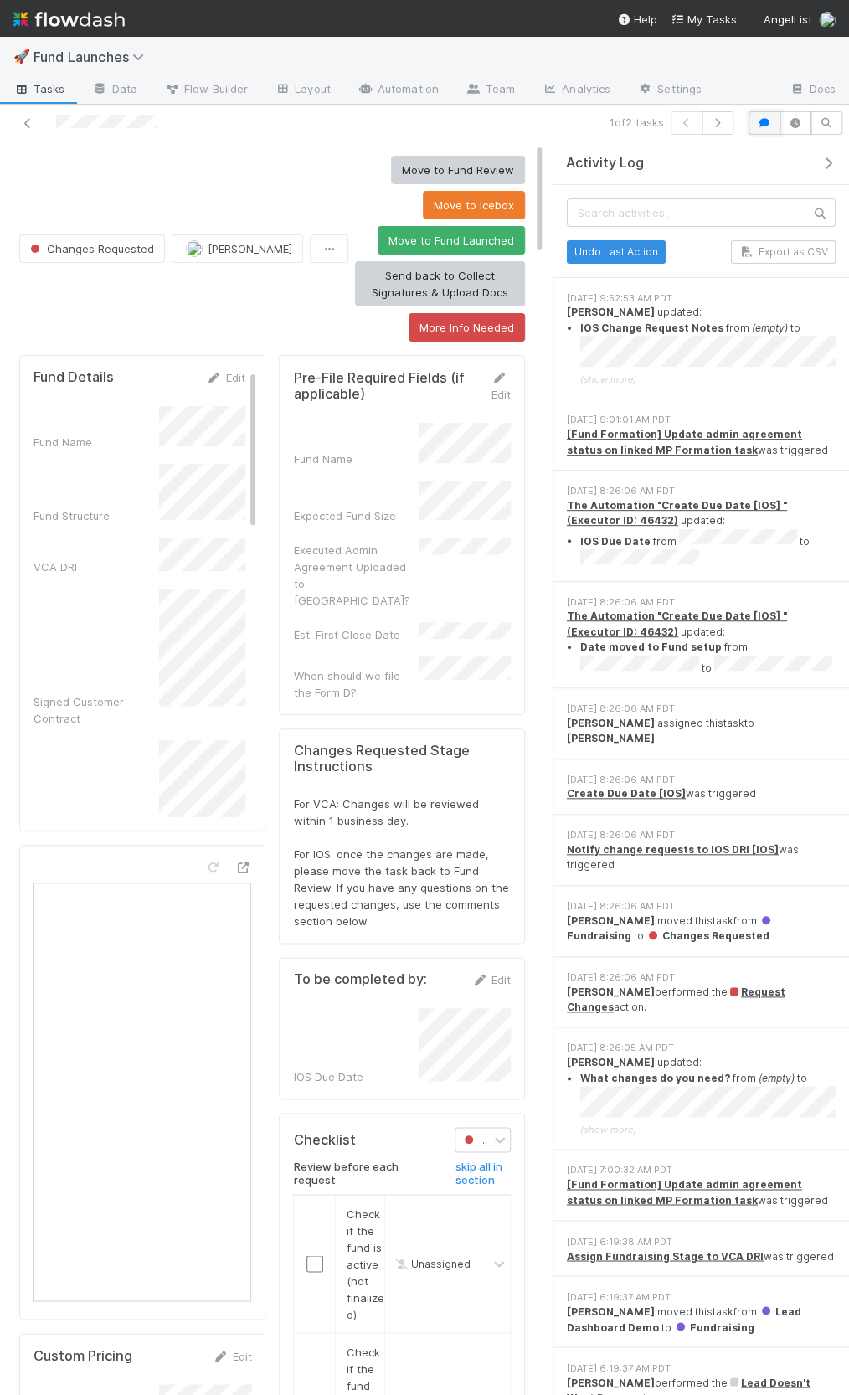
click at [758, 126] on icon "button" at bounding box center [764, 123] width 17 height 10
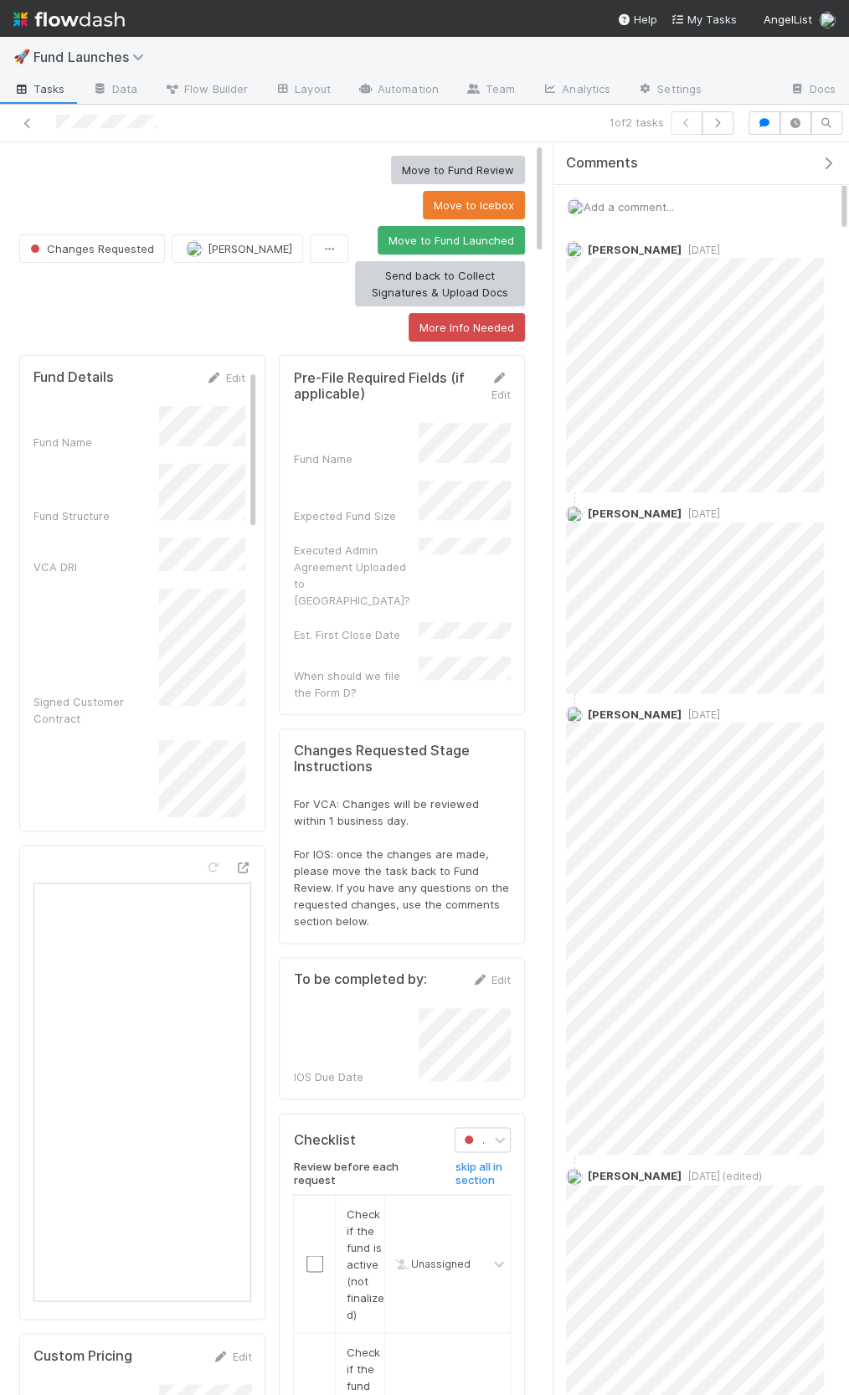
click at [648, 208] on span "Add a comment..." at bounding box center [629, 206] width 90 height 13
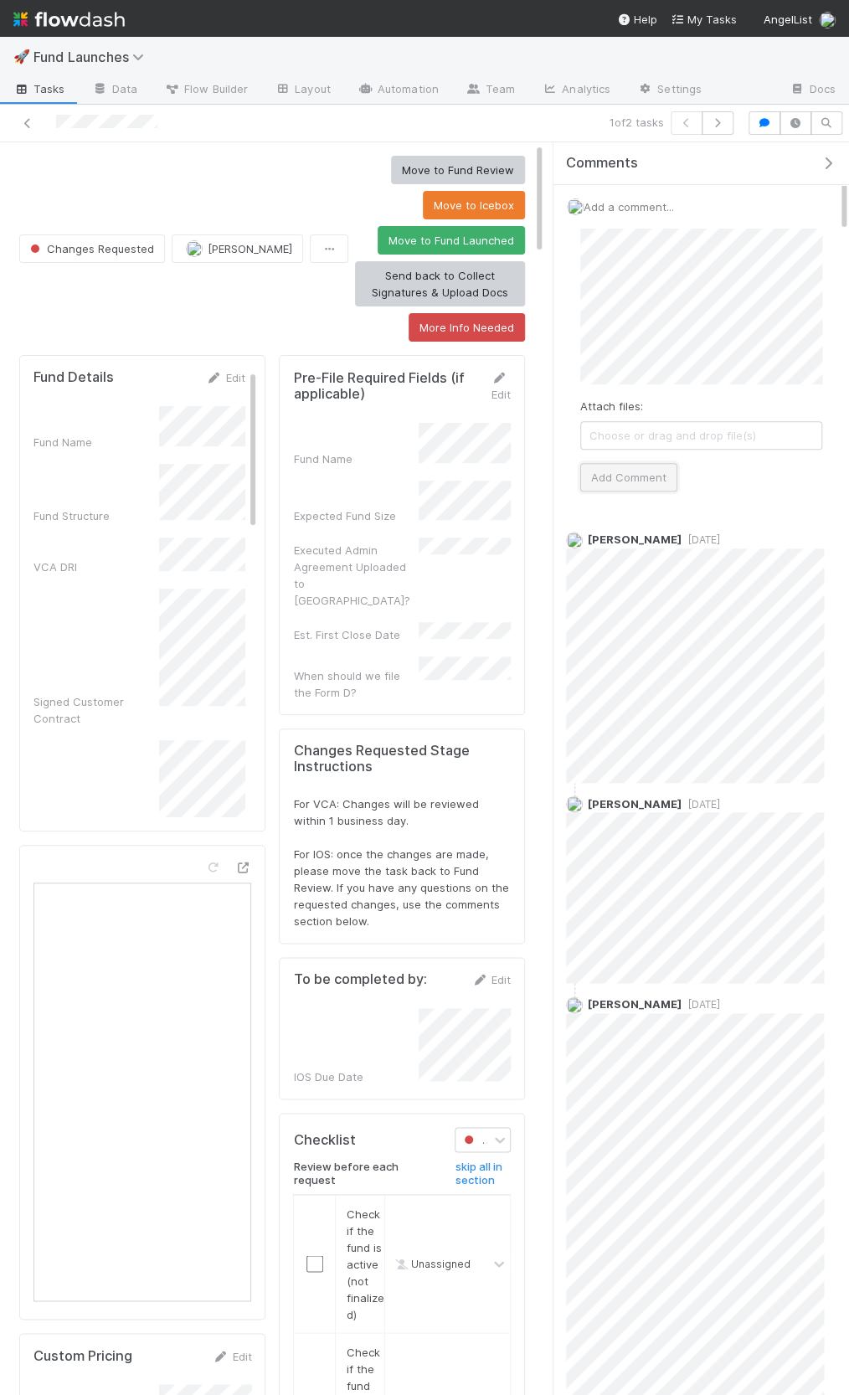
click at [644, 480] on button "Add Comment" at bounding box center [628, 477] width 97 height 28
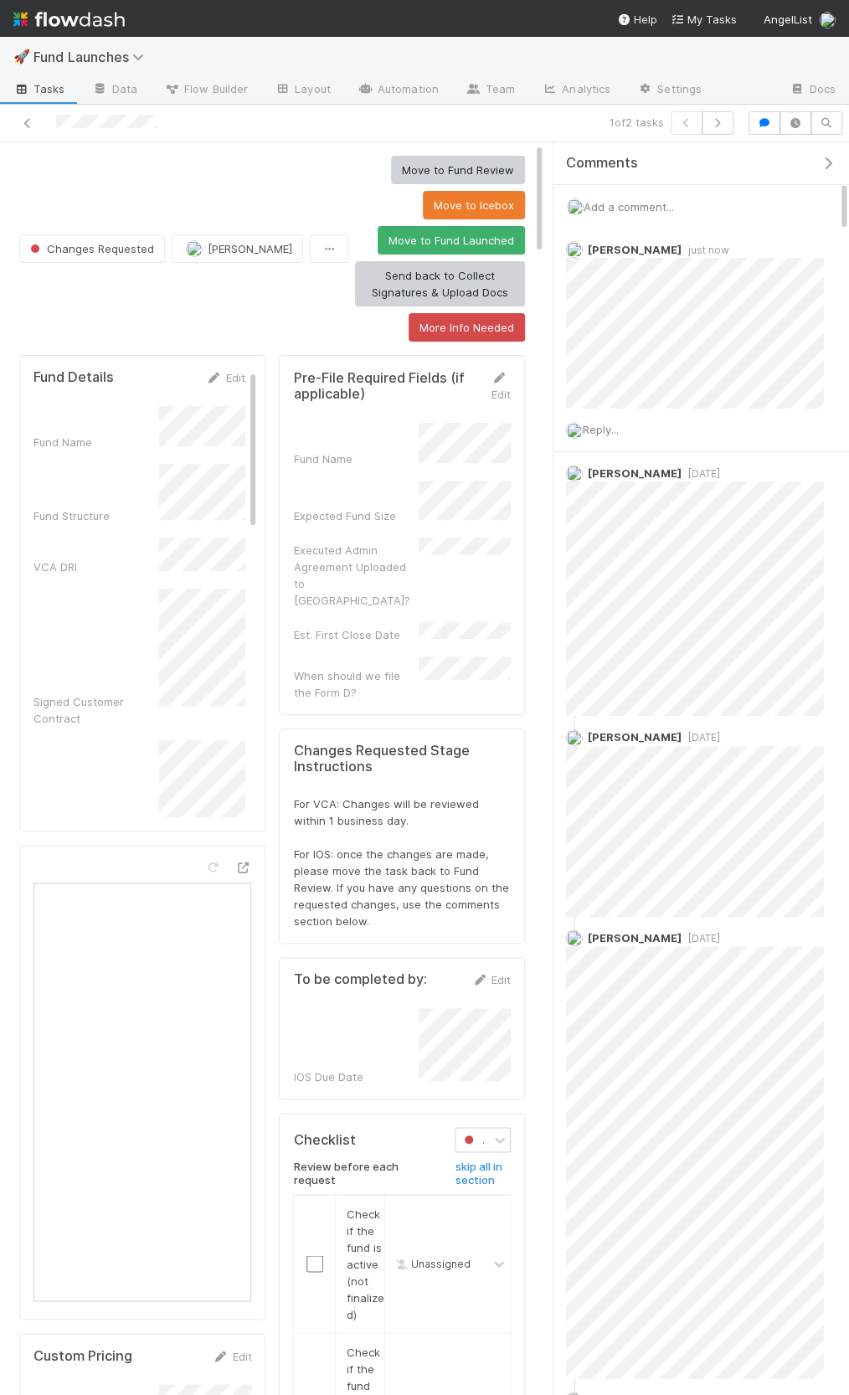
click at [827, 162] on icon "button" at bounding box center [828, 163] width 17 height 13
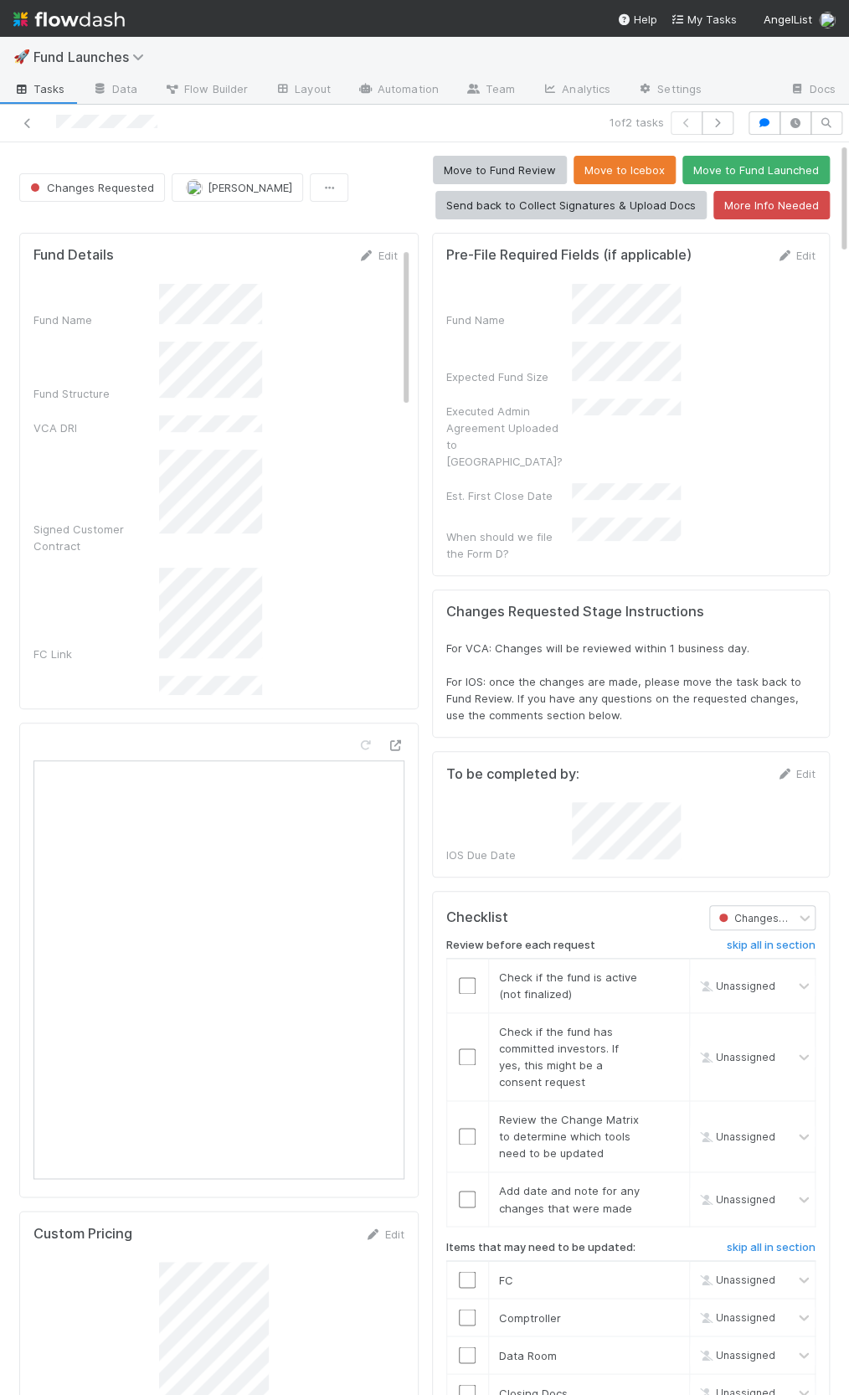
scroll to position [341, 781]
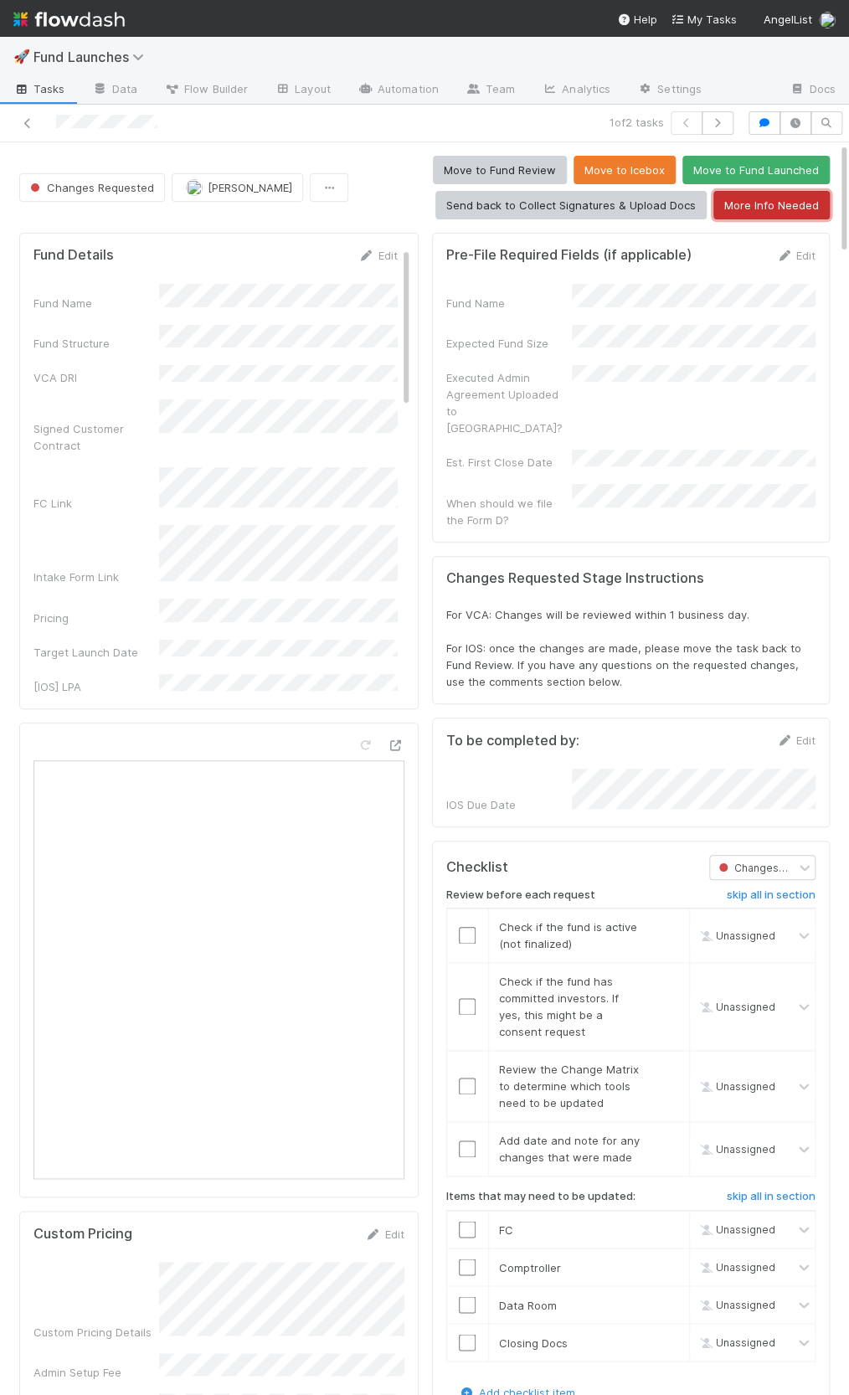
click at [751, 203] on button "More Info Needed" at bounding box center [772, 205] width 116 height 28
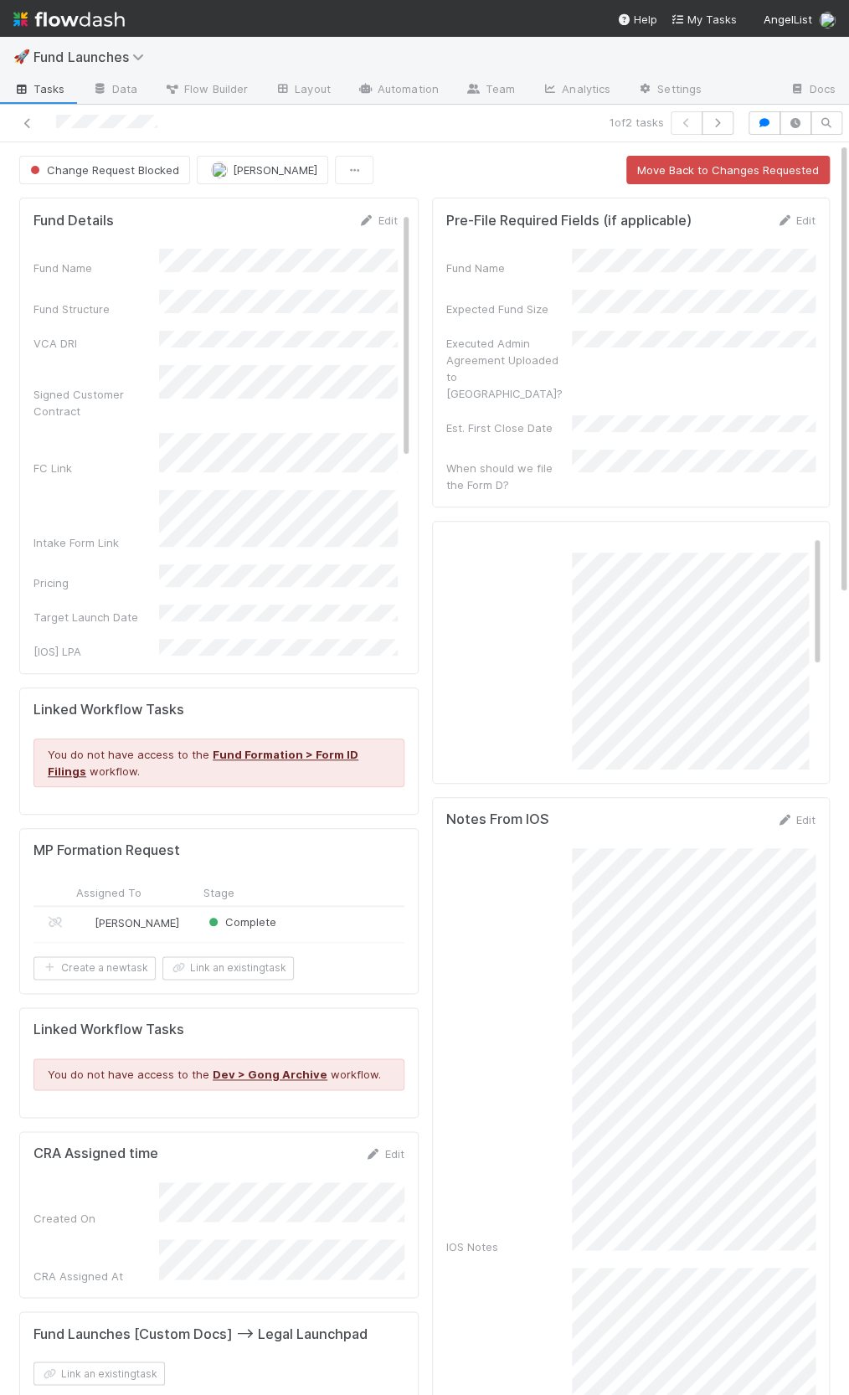
scroll to position [0, 0]
click at [306, 93] on link "Layout" at bounding box center [302, 90] width 83 height 27
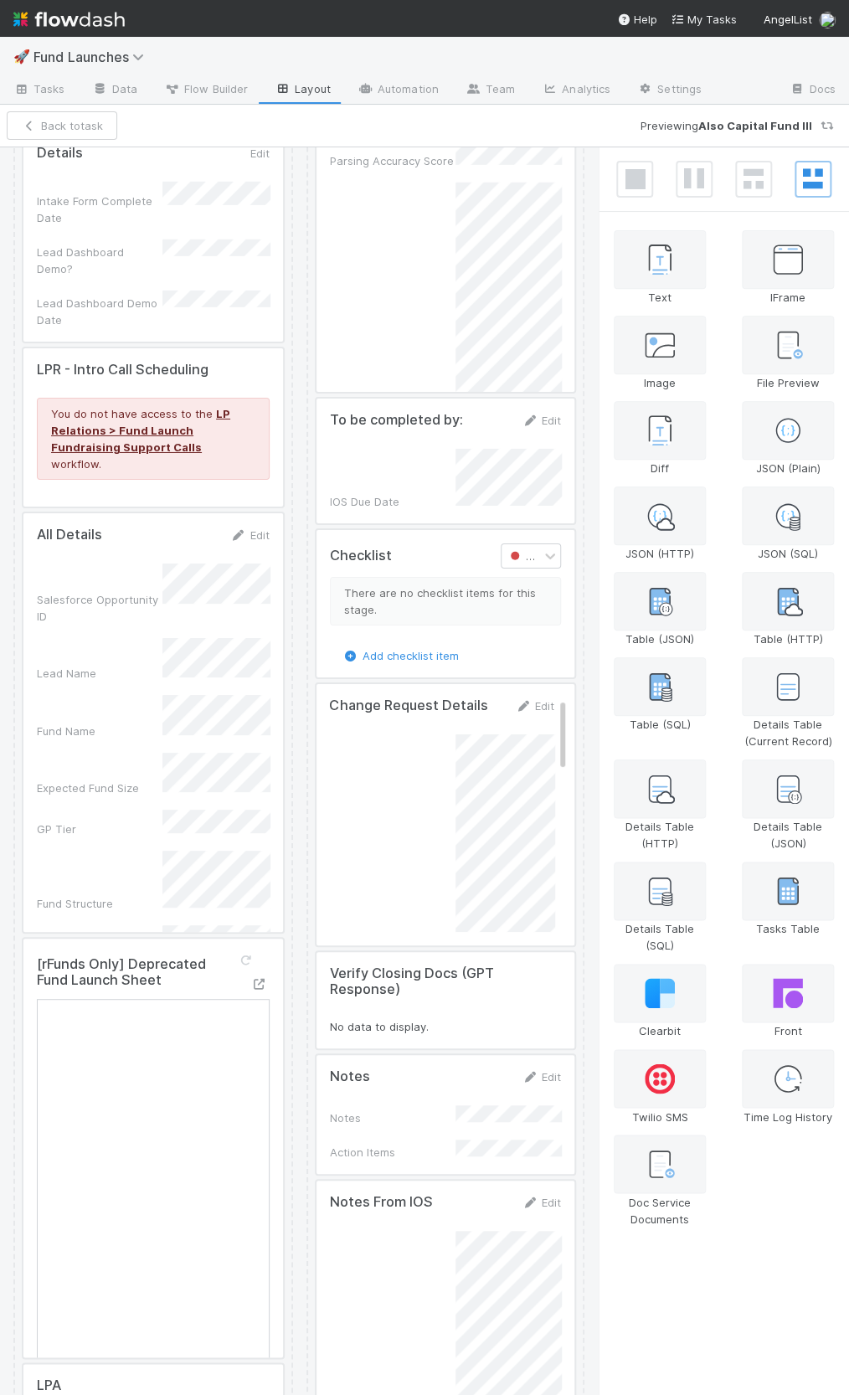
scroll to position [8510, 0]
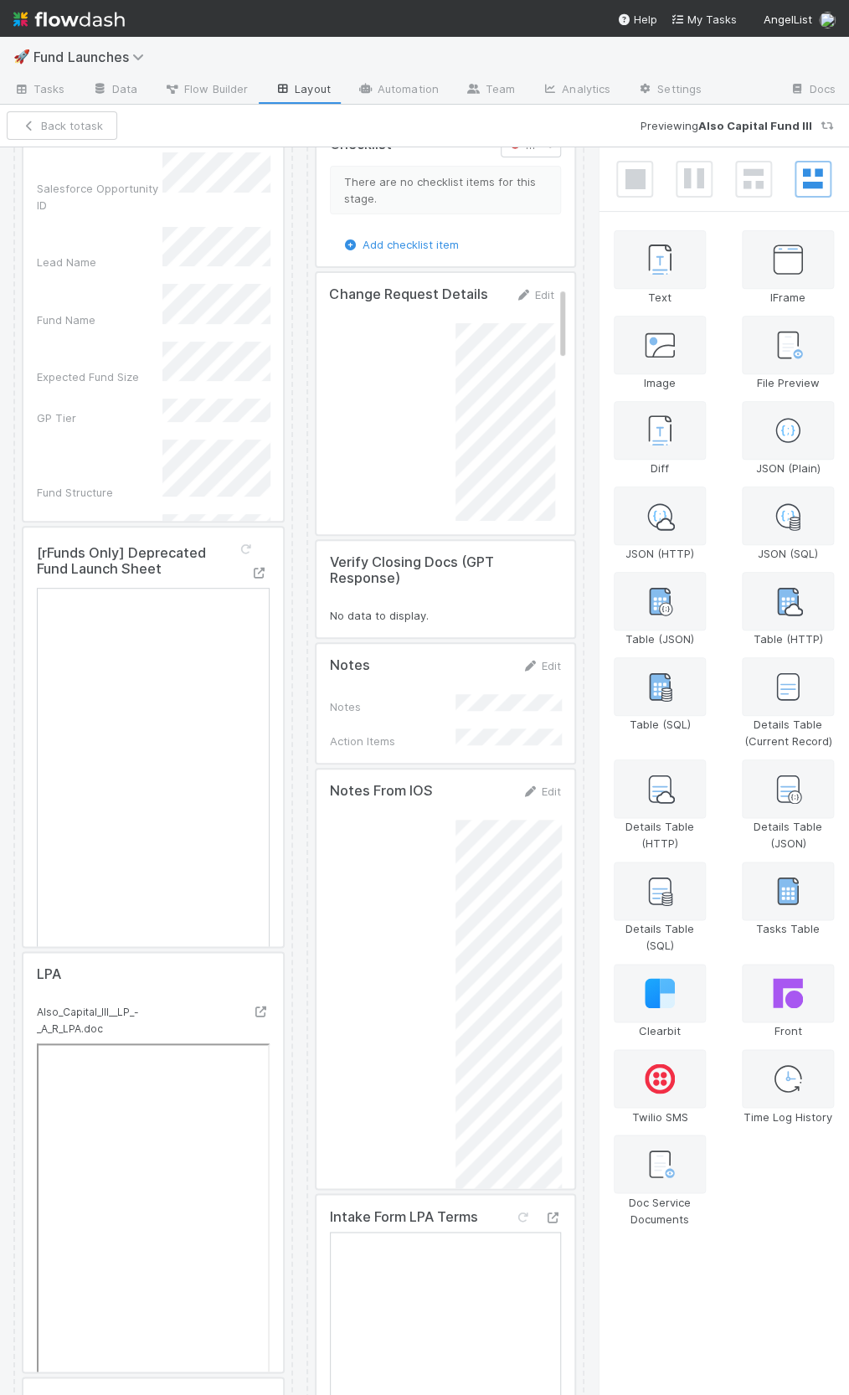
click at [395, 459] on div at bounding box center [446, 403] width 258 height 261
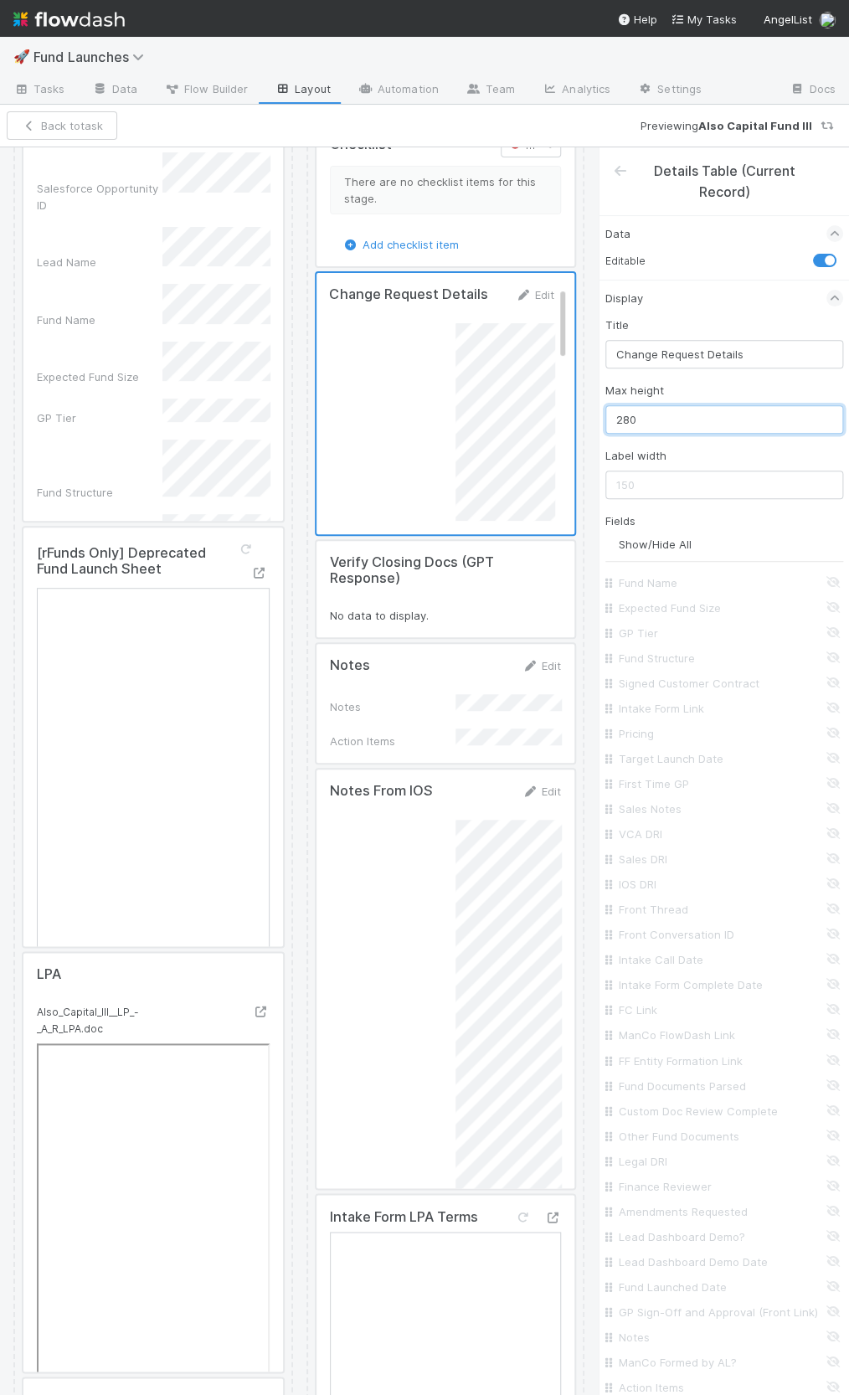
drag, startPoint x: 643, startPoint y: 420, endPoint x: 619, endPoint y: 420, distance: 24.3
click at [619, 420] on input "280" at bounding box center [725, 419] width 238 height 28
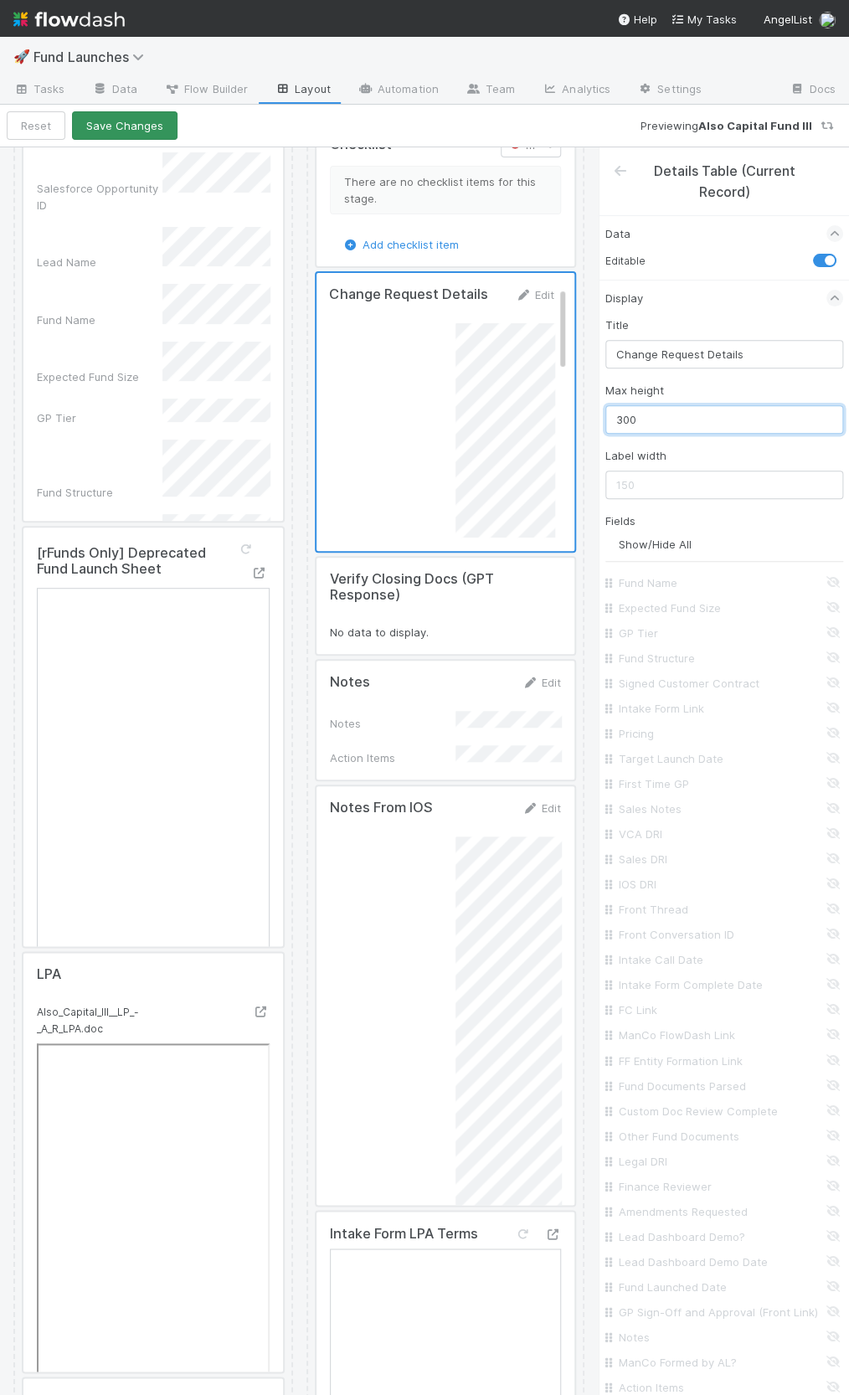
type input "300"
click at [137, 131] on button "Save Changes" at bounding box center [125, 125] width 106 height 28
click at [87, 130] on button "Back to task" at bounding box center [62, 125] width 111 height 28
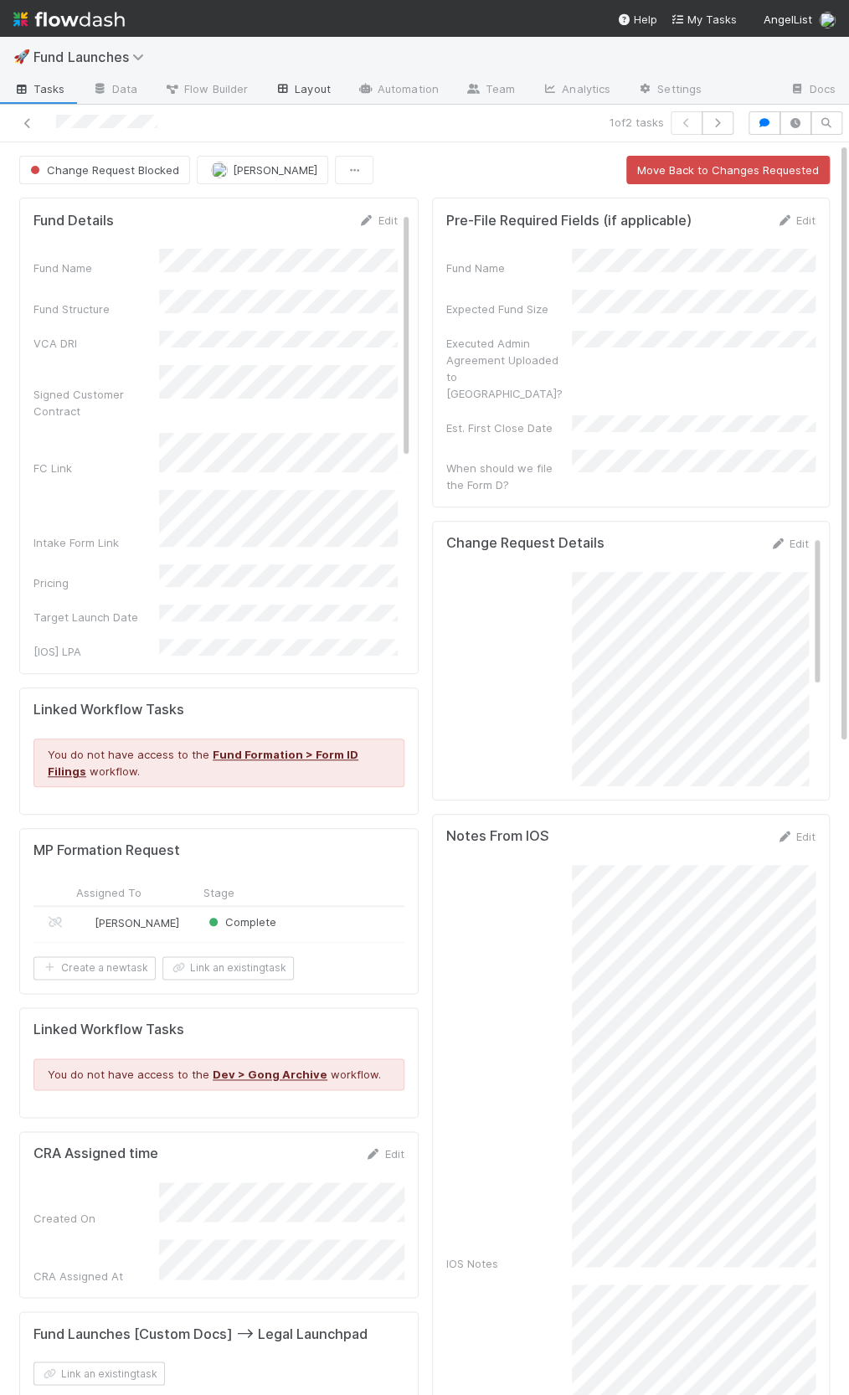
click at [304, 91] on link "Layout" at bounding box center [302, 90] width 83 height 27
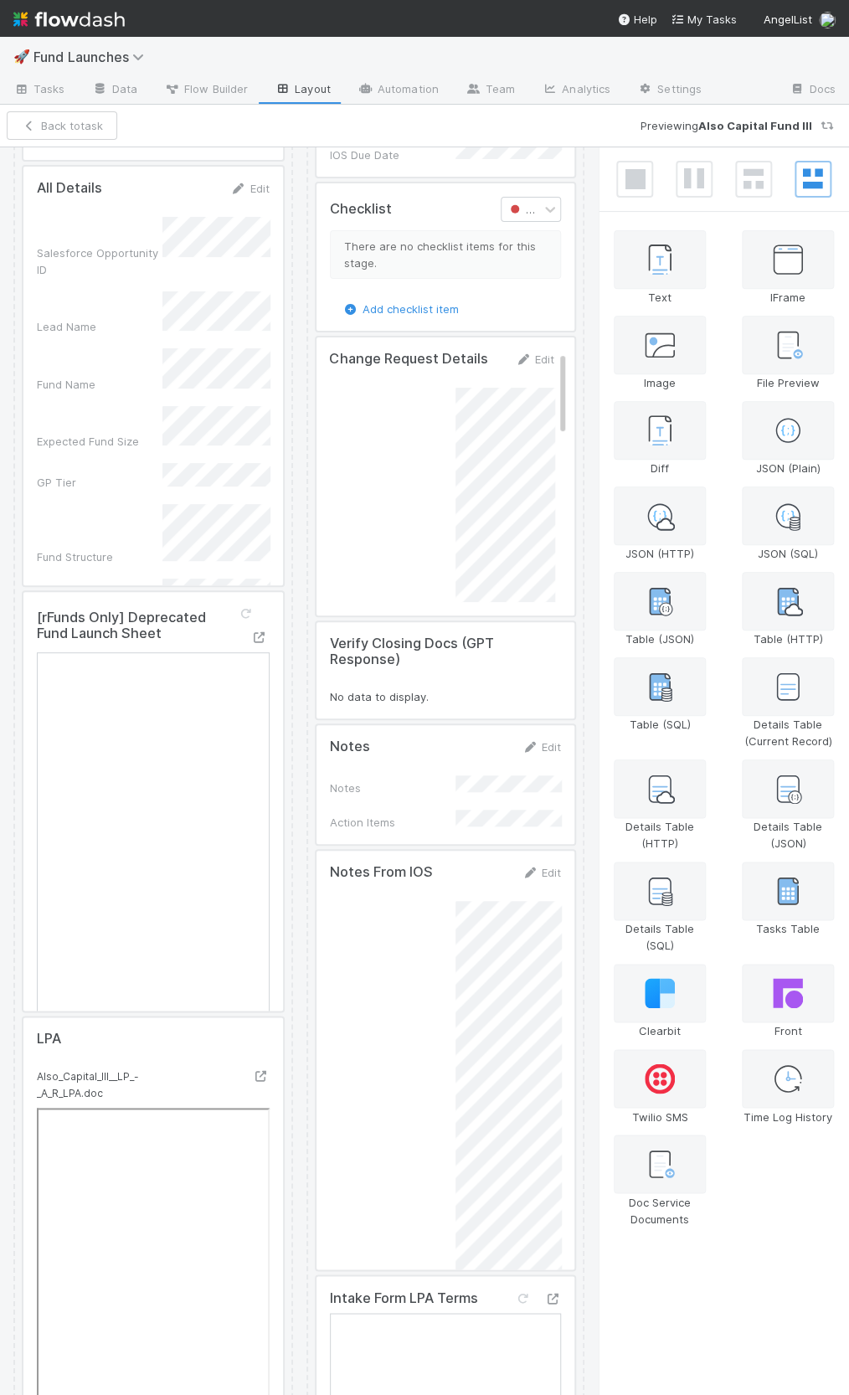
scroll to position [8579, 0]
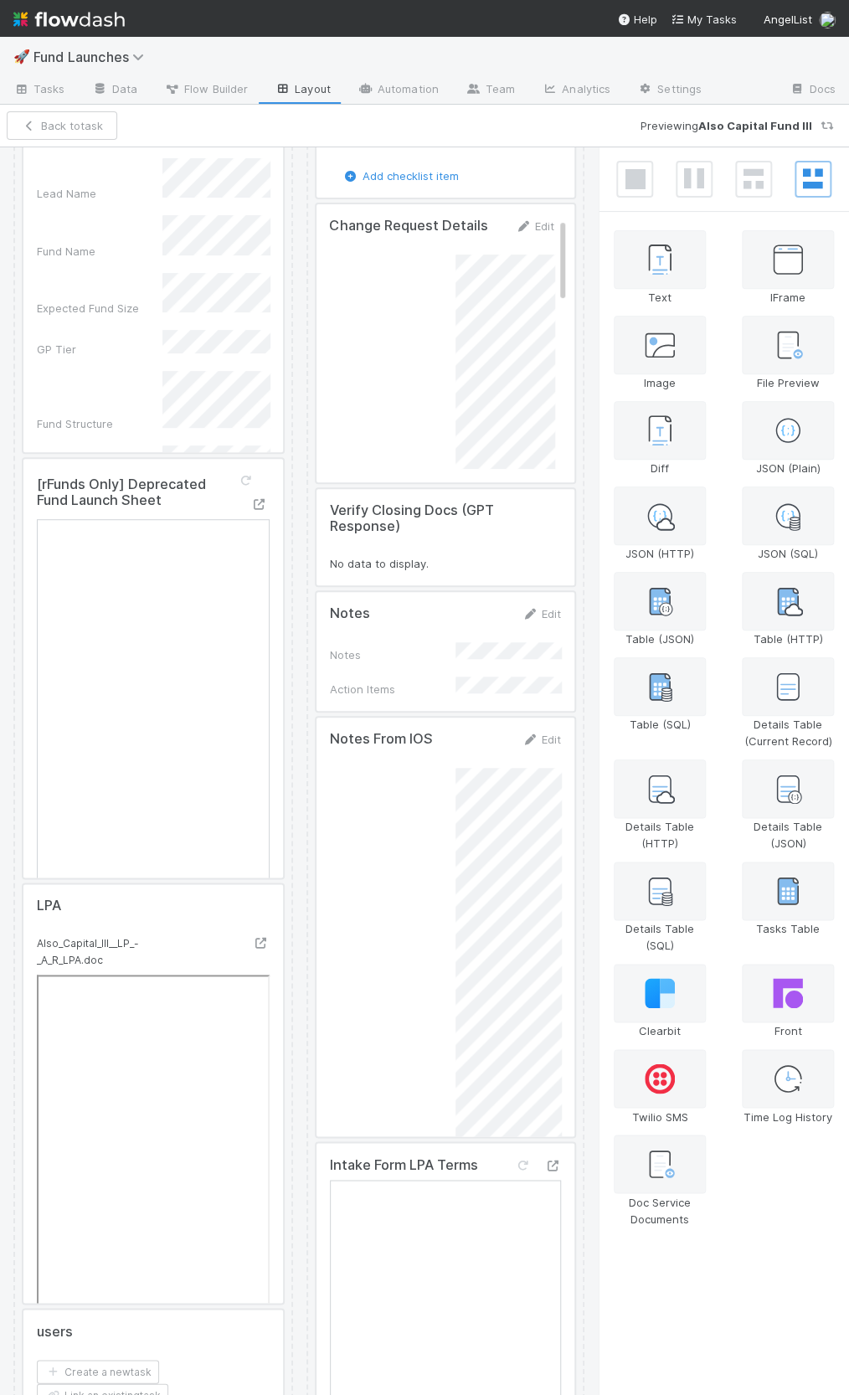
click at [422, 428] on div at bounding box center [446, 343] width 258 height 278
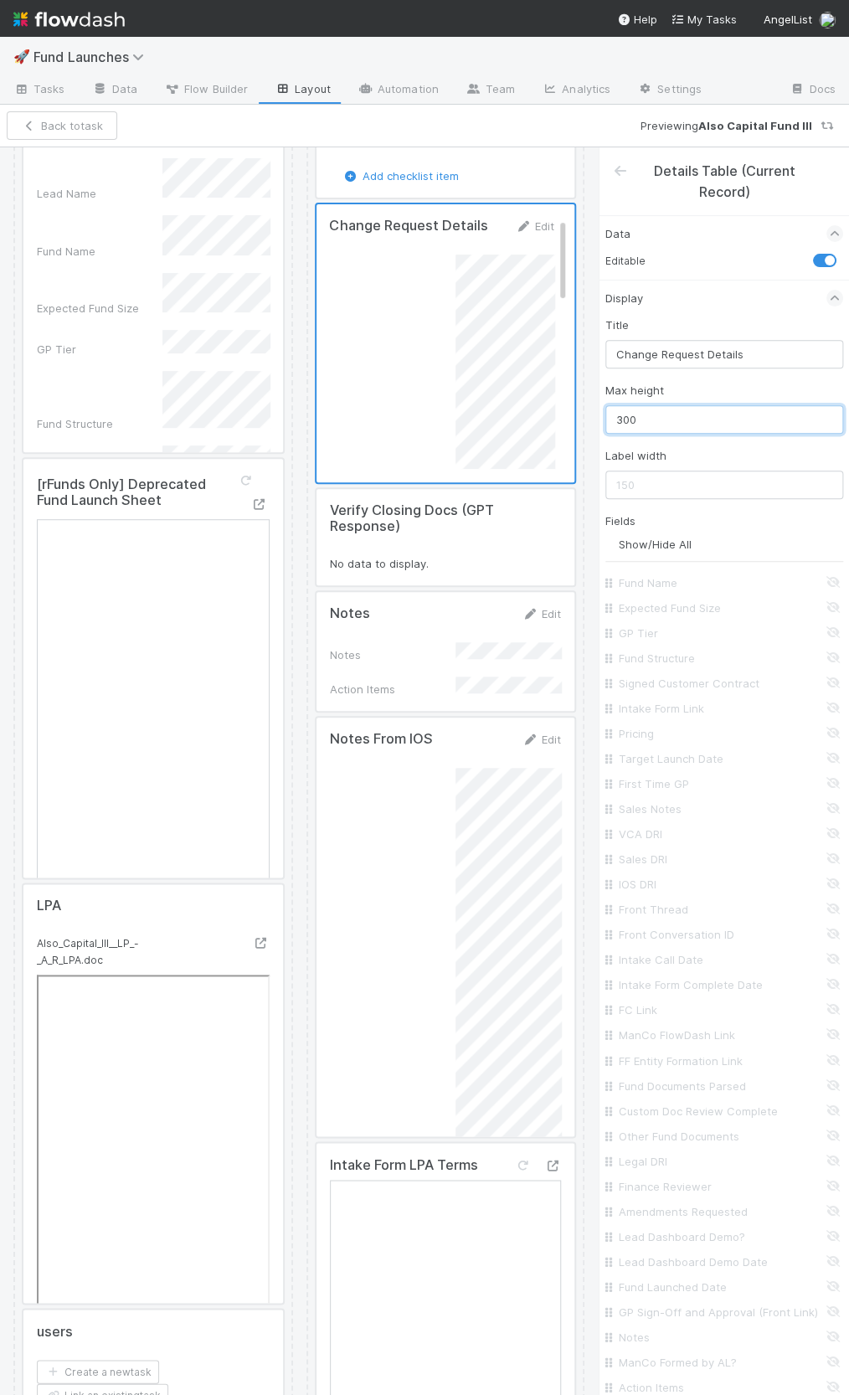
click at [663, 422] on input "300" at bounding box center [725, 419] width 238 height 28
drag, startPoint x: 658, startPoint y: 420, endPoint x: 597, endPoint y: 415, distance: 61.3
click at [598, 415] on div "Details Table (Current Record) Data Editable Display Title Change Request Detai…" at bounding box center [723, 771] width 251 height 1249
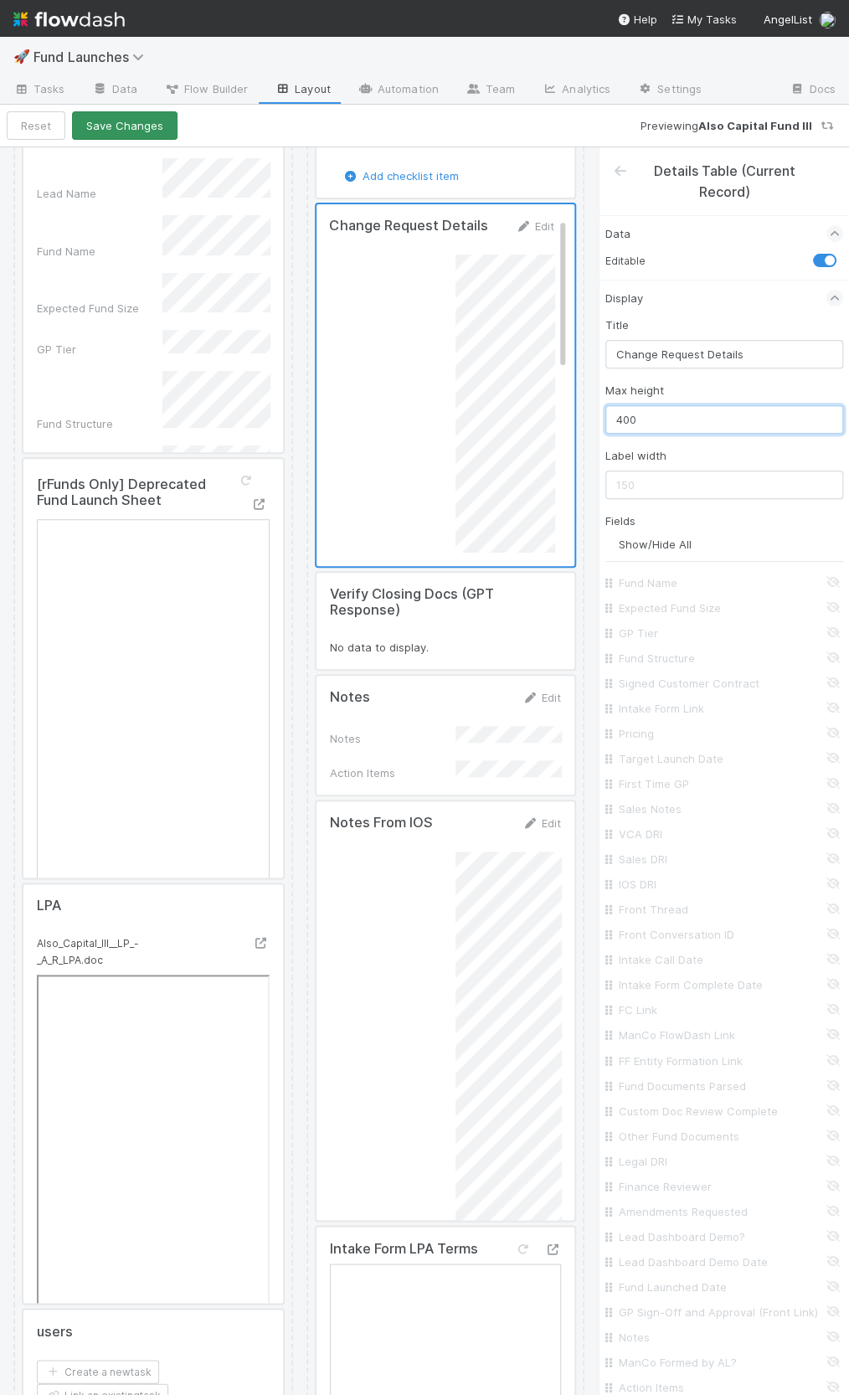
type input "400"
click at [118, 125] on button "Save Changes" at bounding box center [125, 125] width 106 height 28
click at [83, 130] on button "Back to task" at bounding box center [62, 125] width 111 height 28
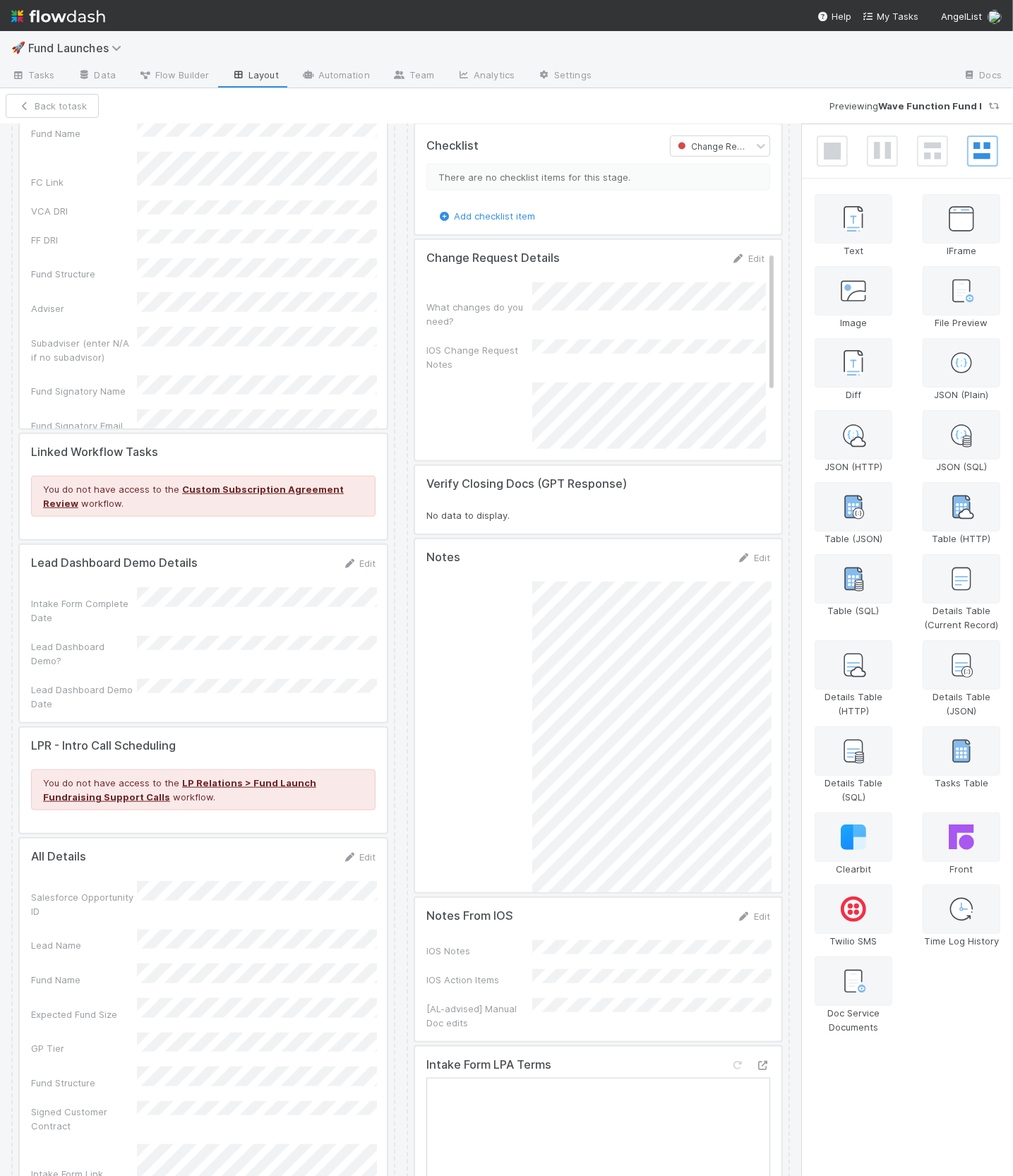
scroll to position [6277, 0]
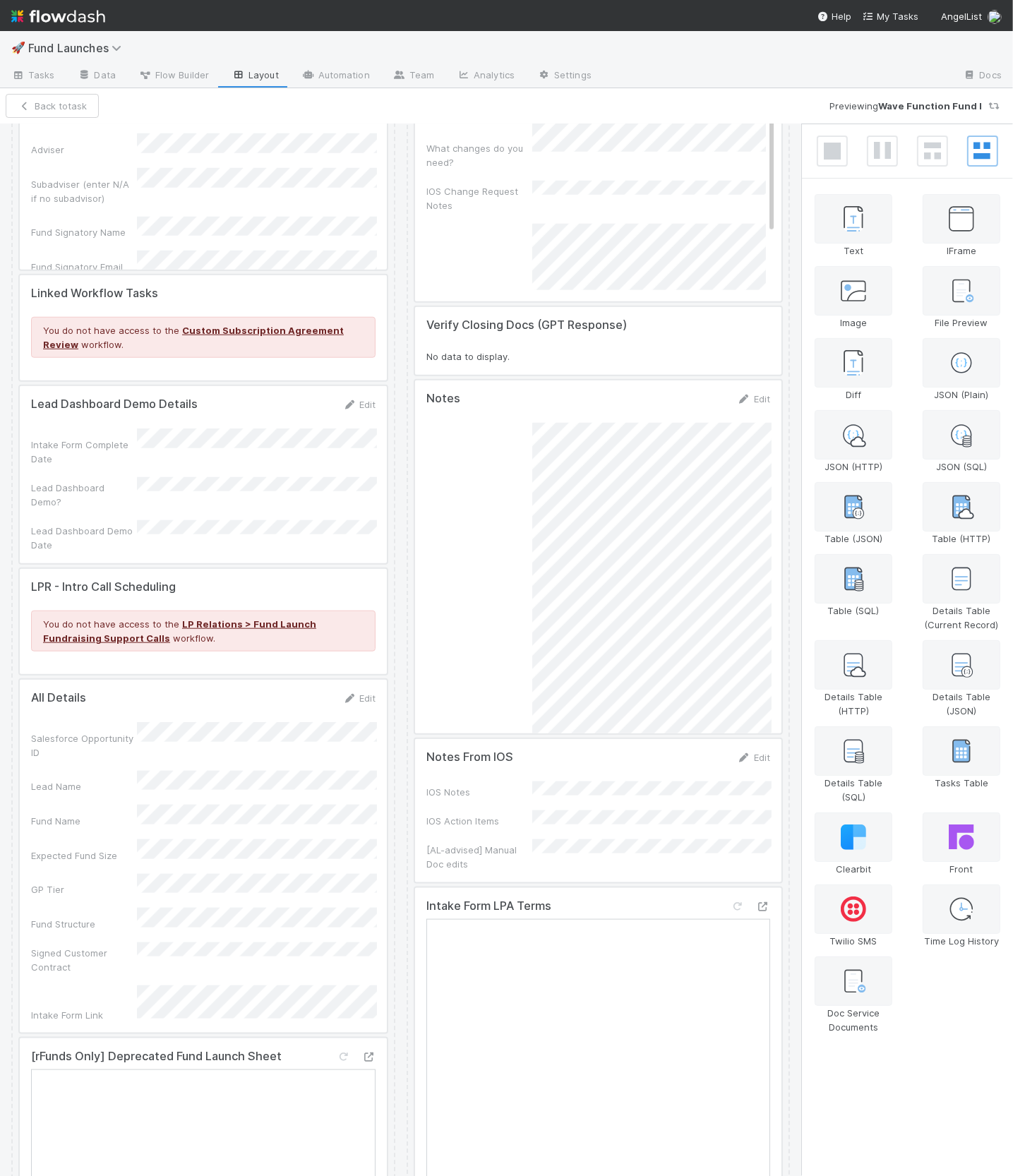
click at [508, 819] on div at bounding box center [598, 811] width 367 height 143
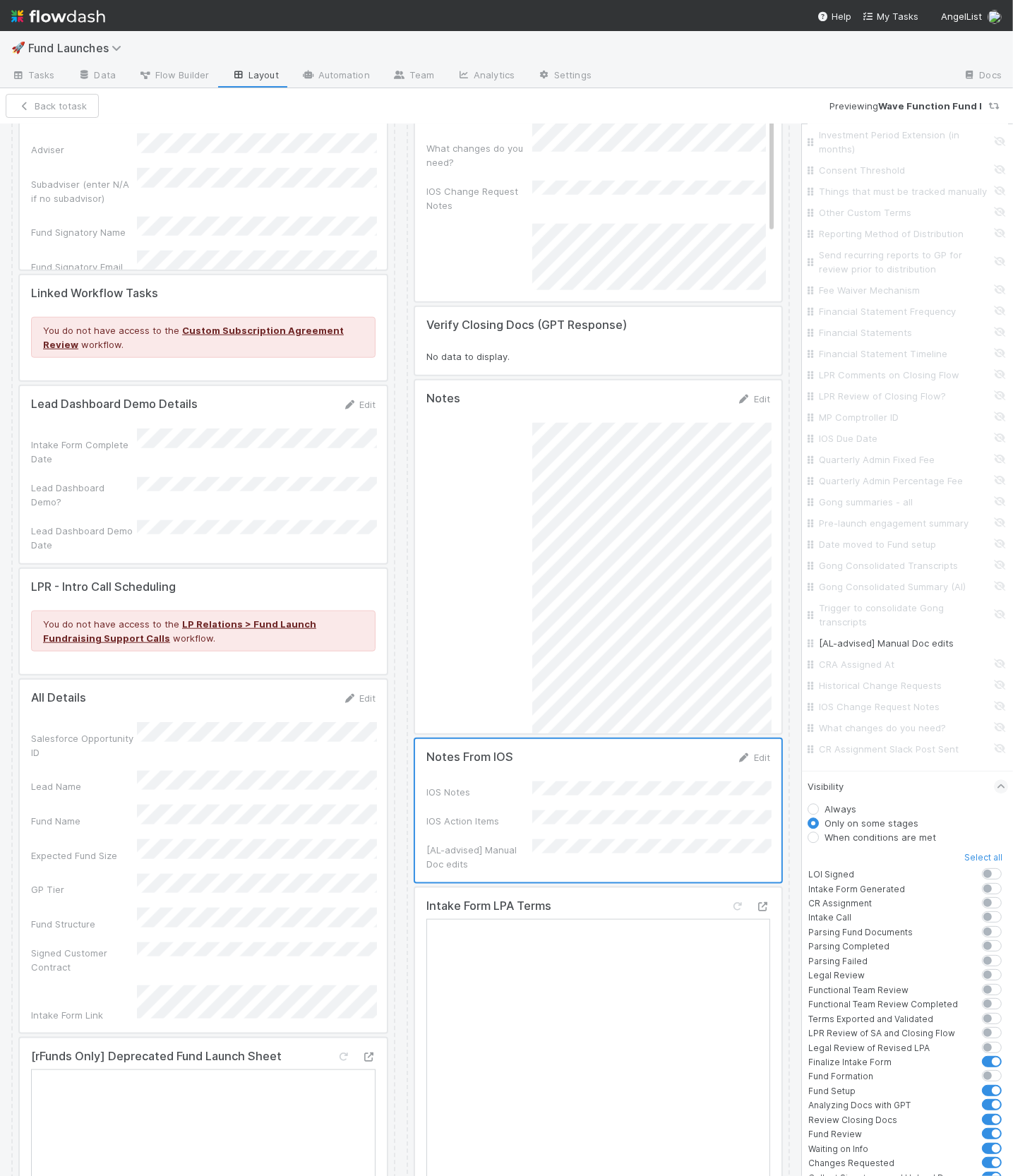
scroll to position [3457, 0]
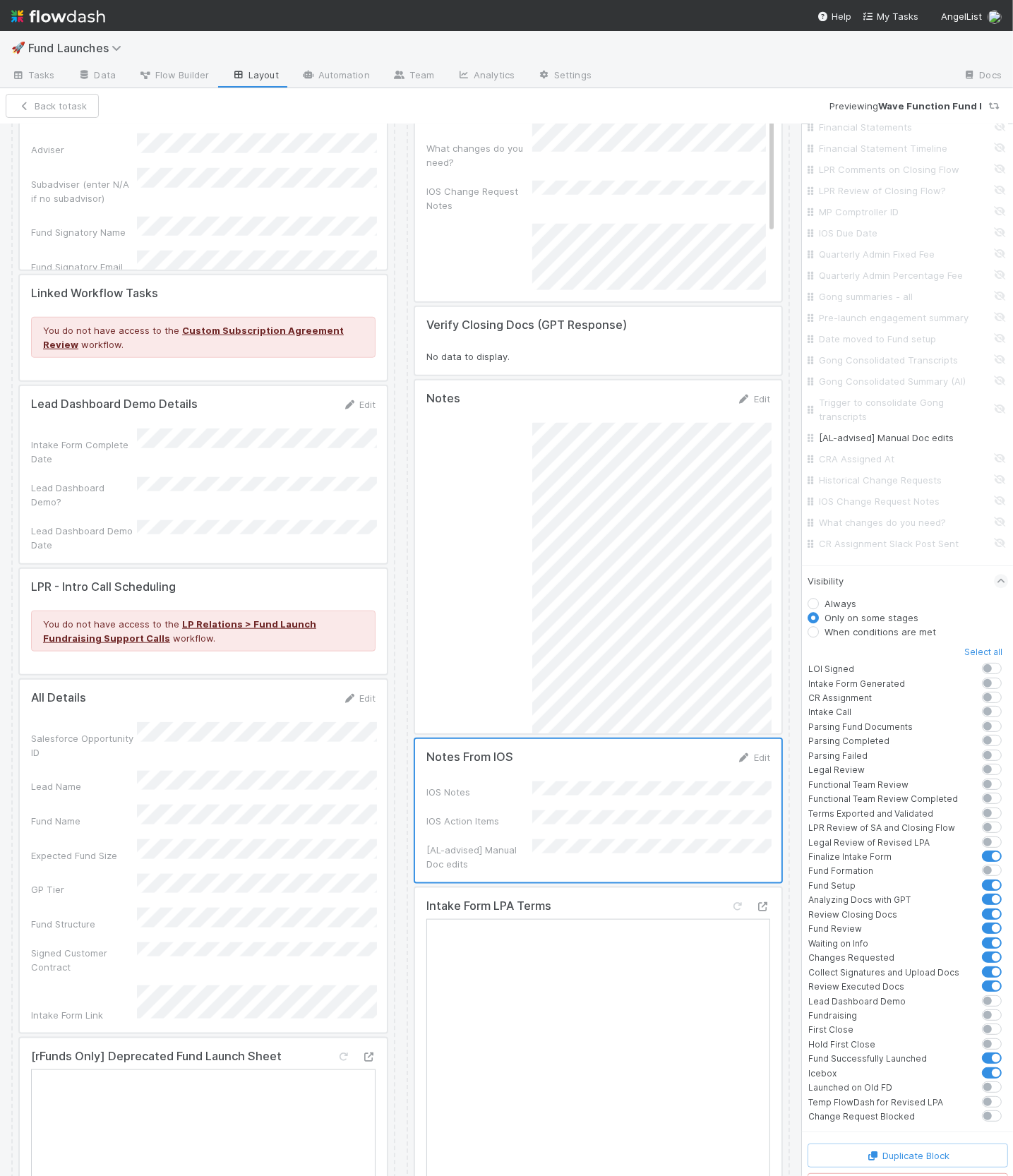
click at [1007, 1109] on label at bounding box center [1007, 1109] width 0 height 0
click at [984, 1109] on input "checkbox" at bounding box center [977, 1115] width 11 height 13
checkbox input "true"
click at [88, 103] on button "Save Changes" at bounding box center [105, 105] width 89 height 24
click at [67, 103] on button "Back to task" at bounding box center [52, 105] width 94 height 24
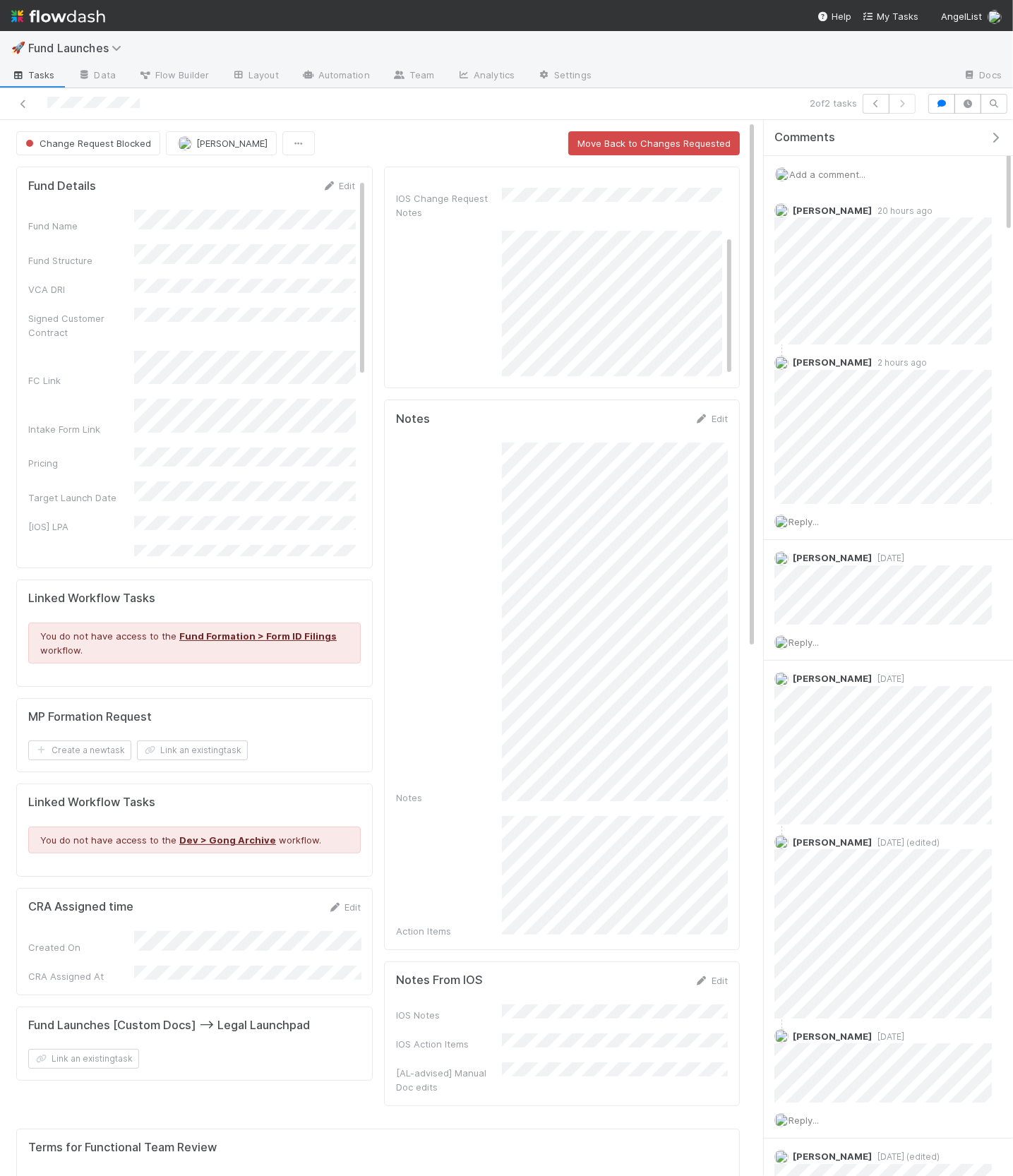
scroll to position [287, 699]
click at [799, 519] on span "Reply..." at bounding box center [804, 521] width 30 height 11
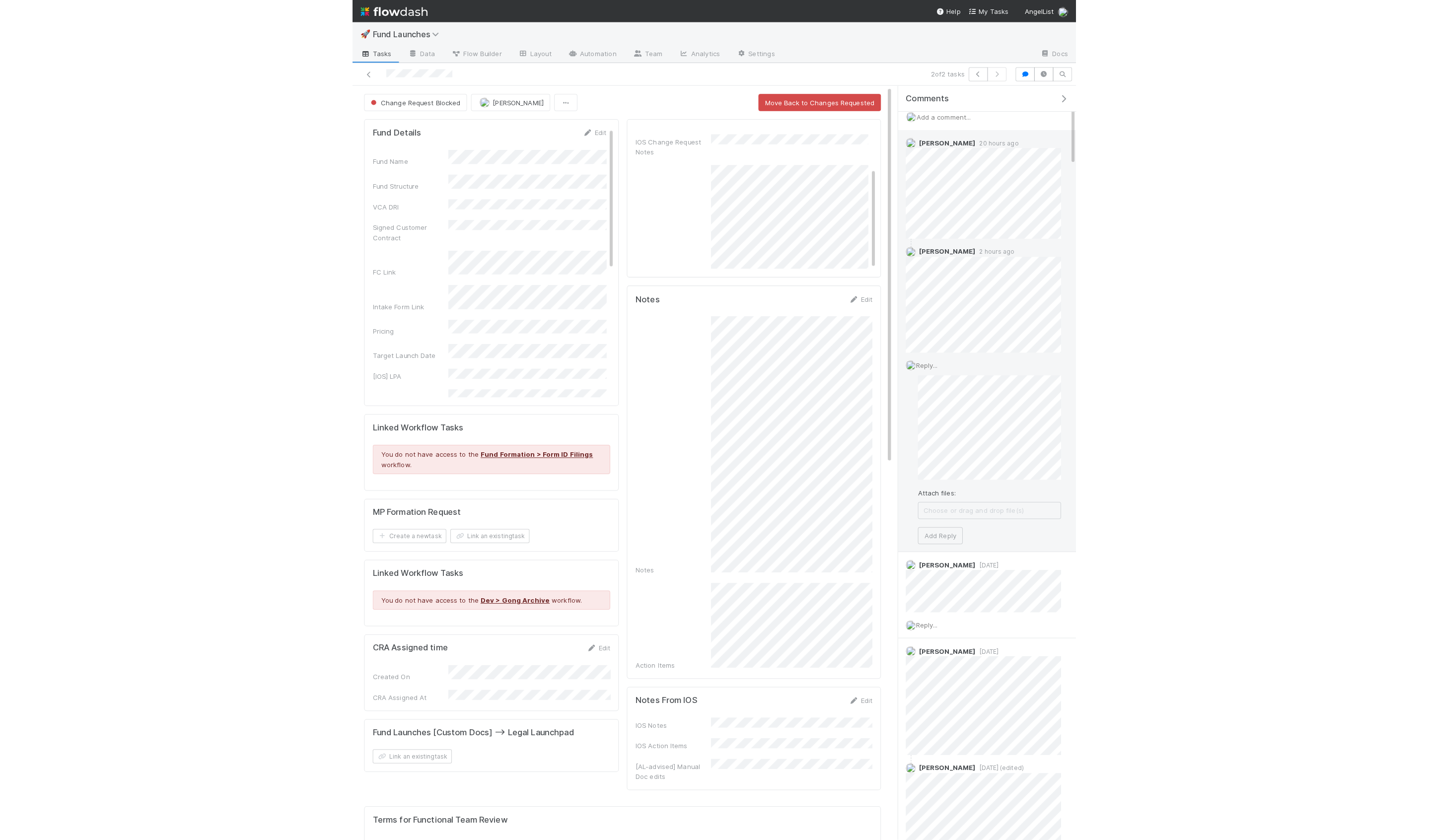
scroll to position [8, 0]
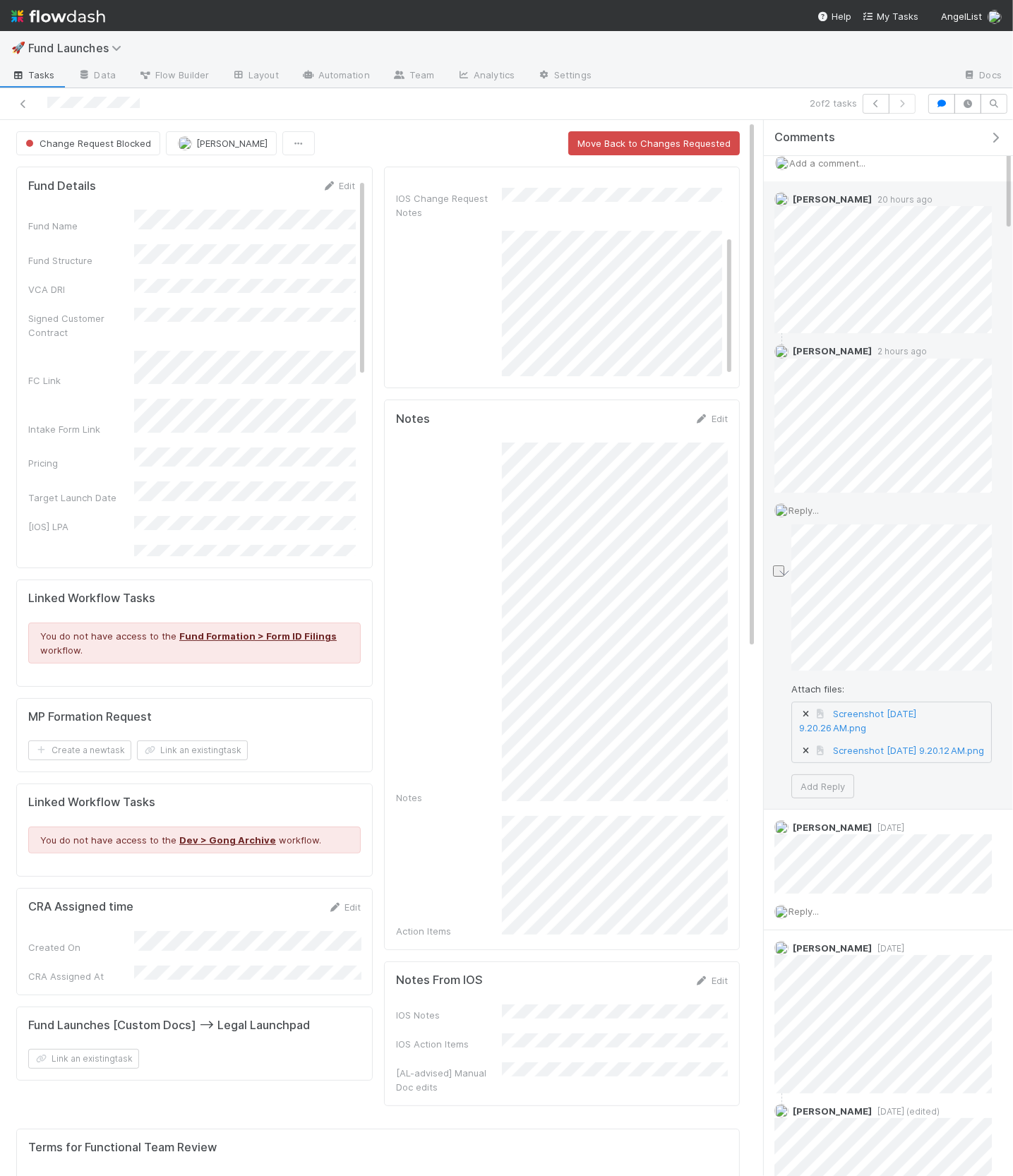
click at [789, 654] on div "Reply... Attach files: Screenshot 2025-08-27 at 9.20.26 AM.png Screenshot 2025-…" at bounding box center [882, 651] width 239 height 316
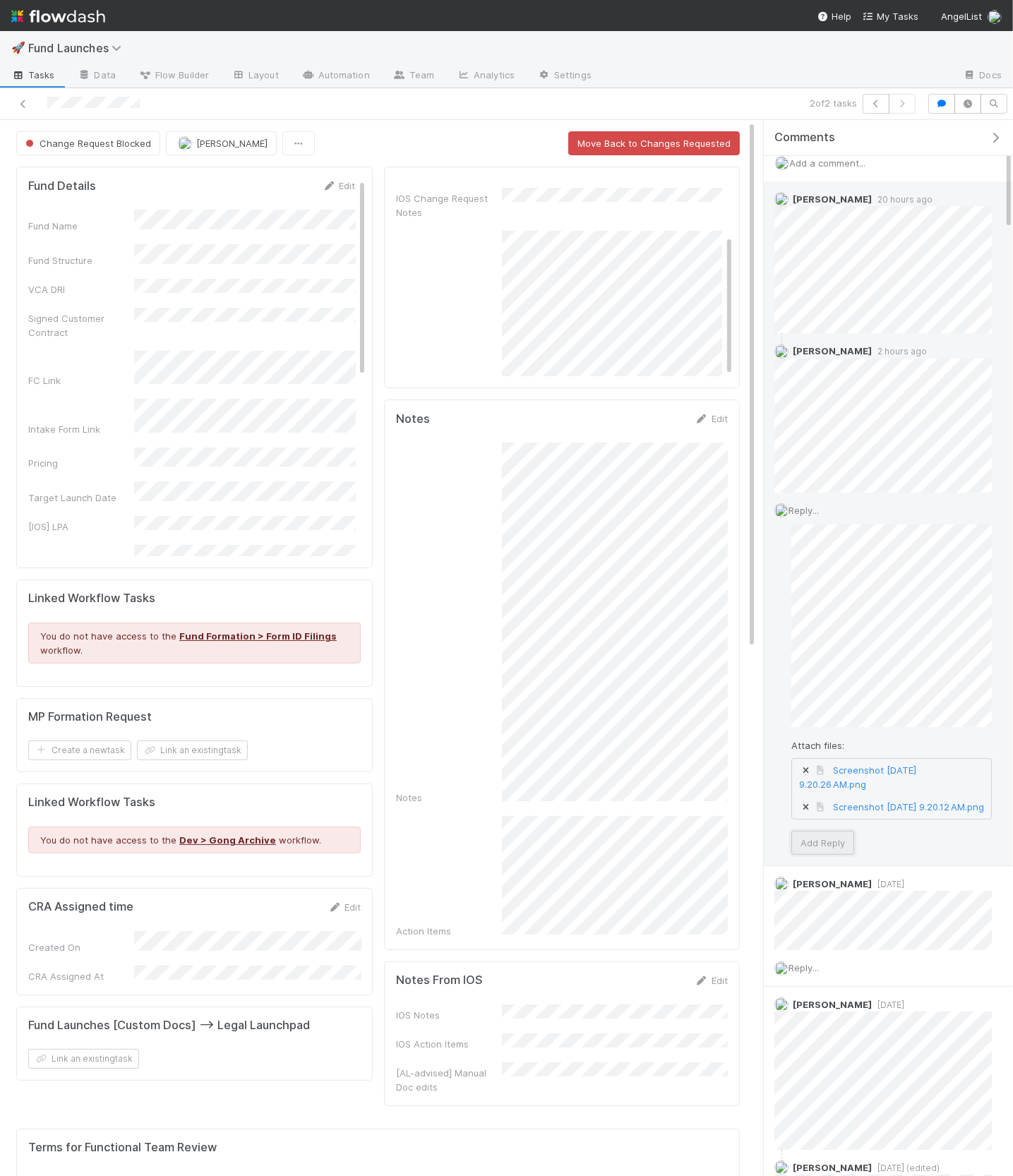
click at [839, 850] on button "Add Reply" at bounding box center [823, 843] width 63 height 24
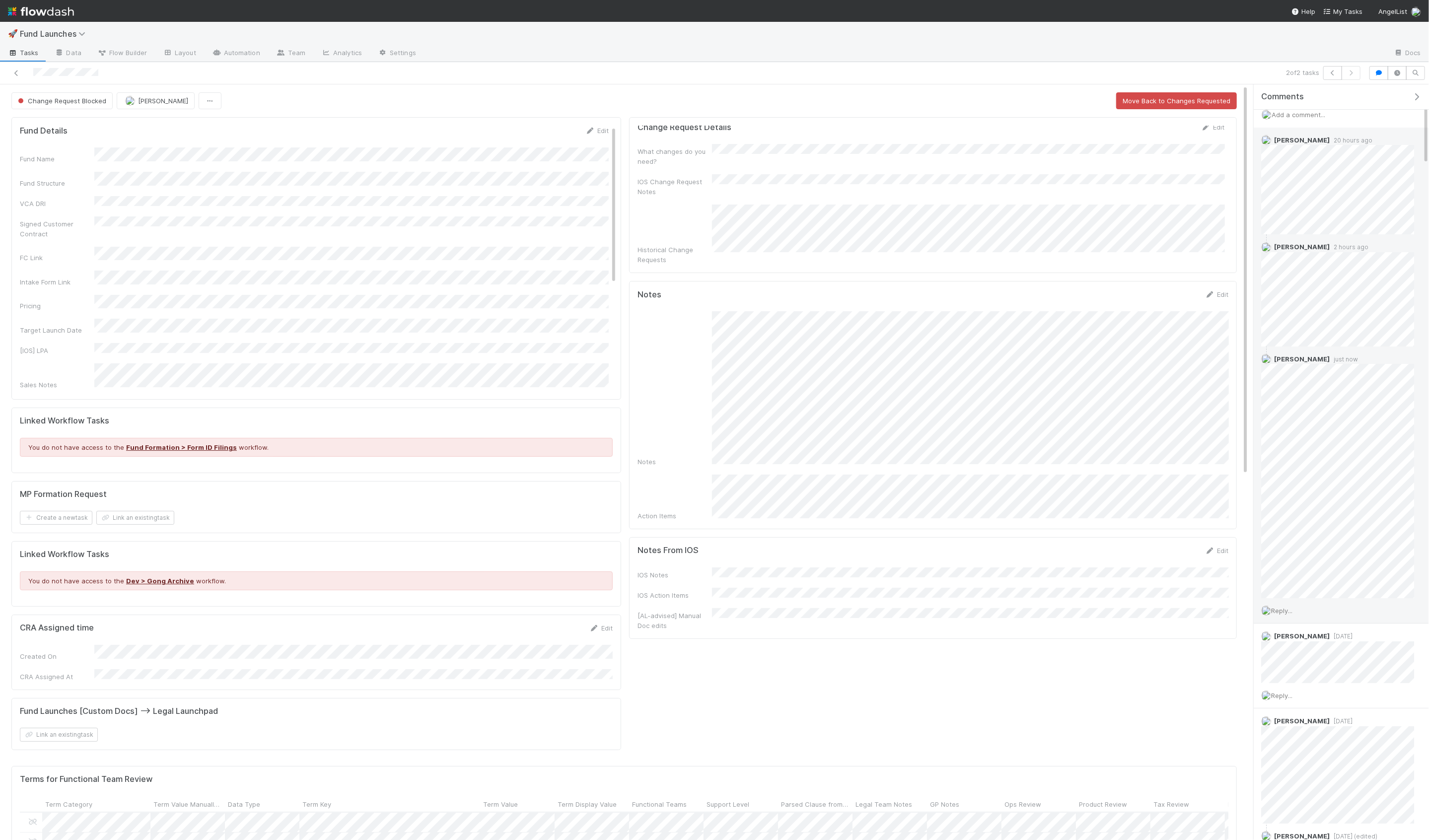
scroll to position [202, 1209]
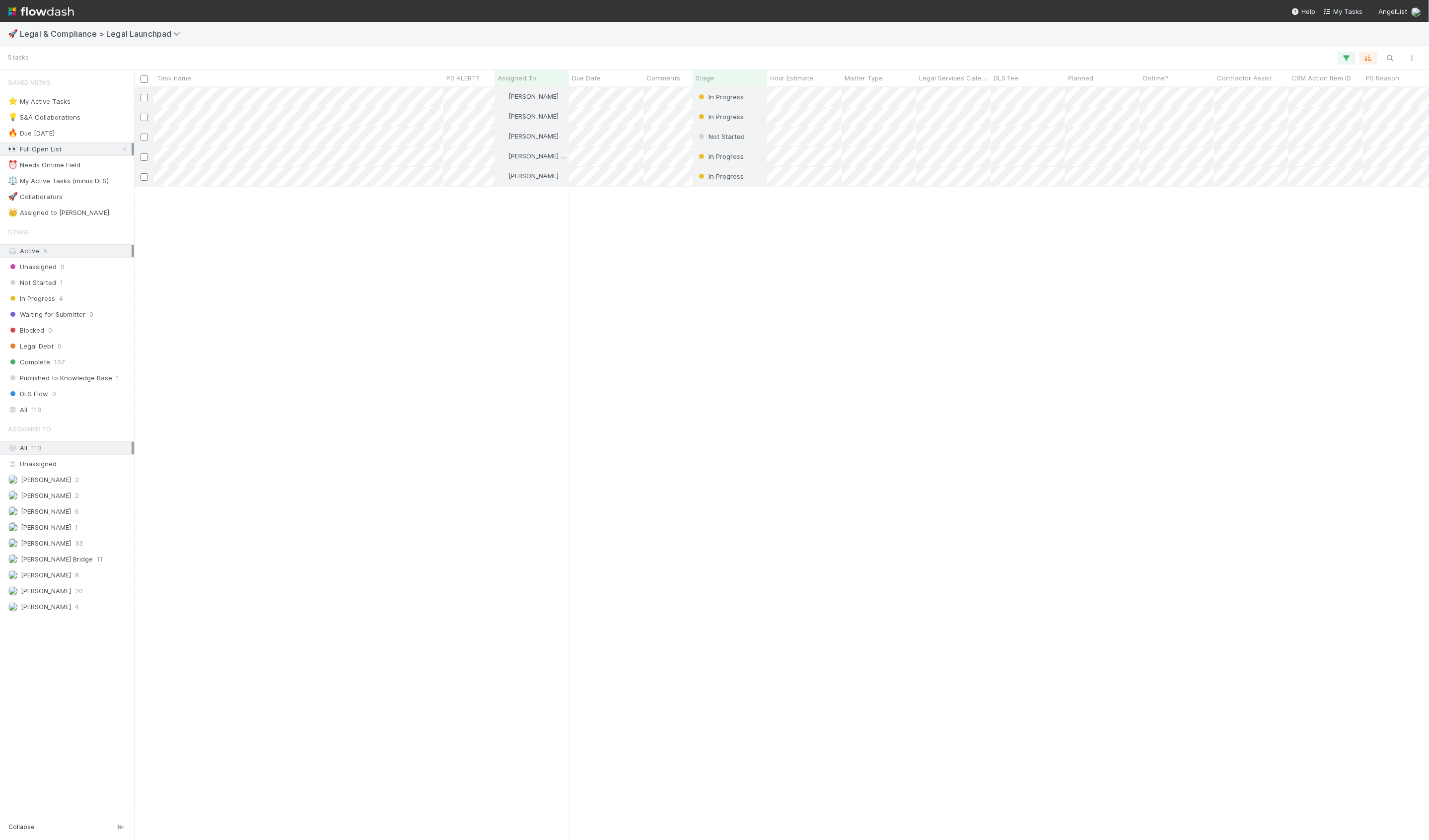
scroll to position [753, 1295]
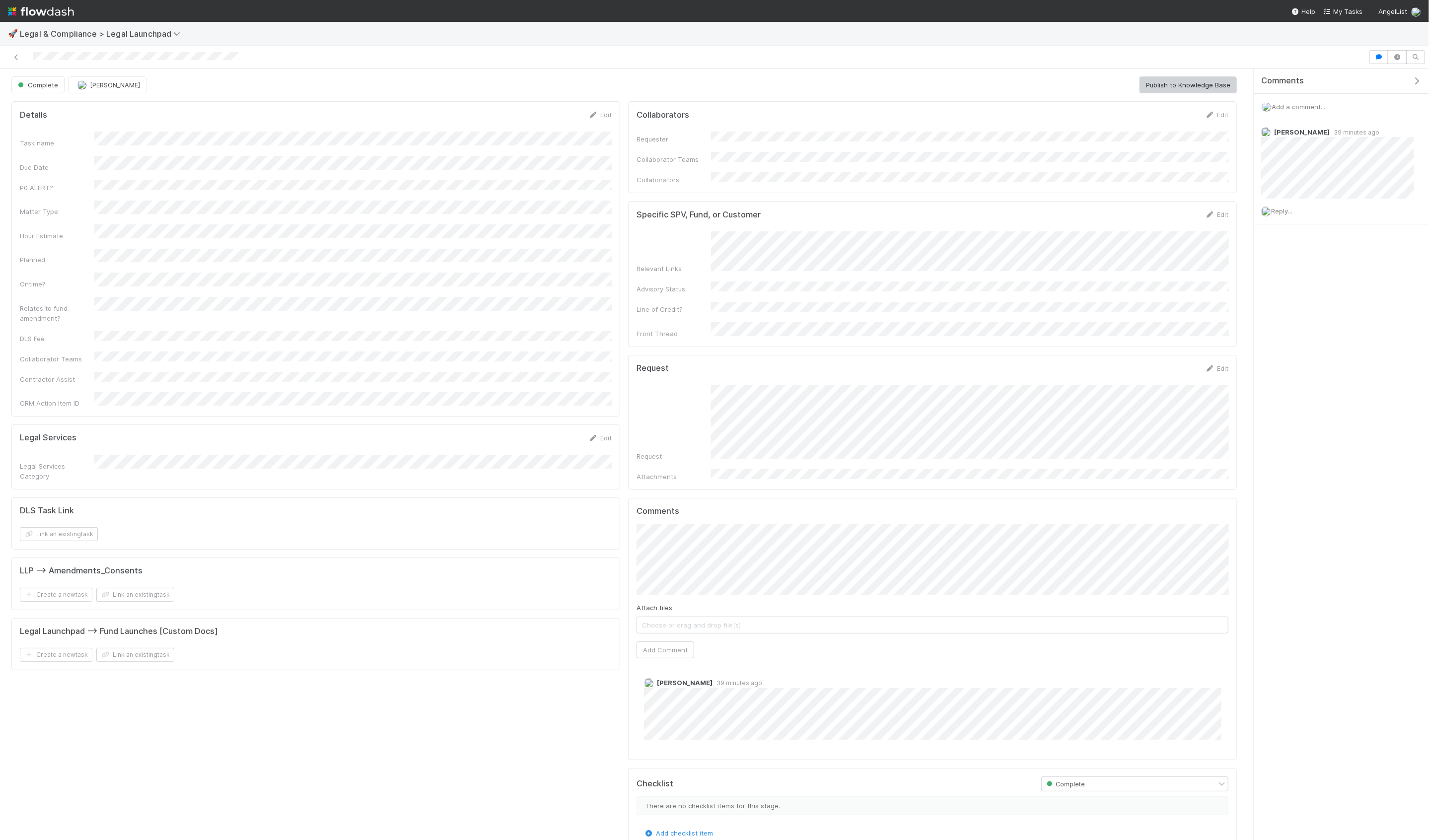
click at [706, 439] on div "Request" at bounding box center [933, 423] width 592 height 76
click at [702, 438] on div "Request" at bounding box center [933, 423] width 592 height 76
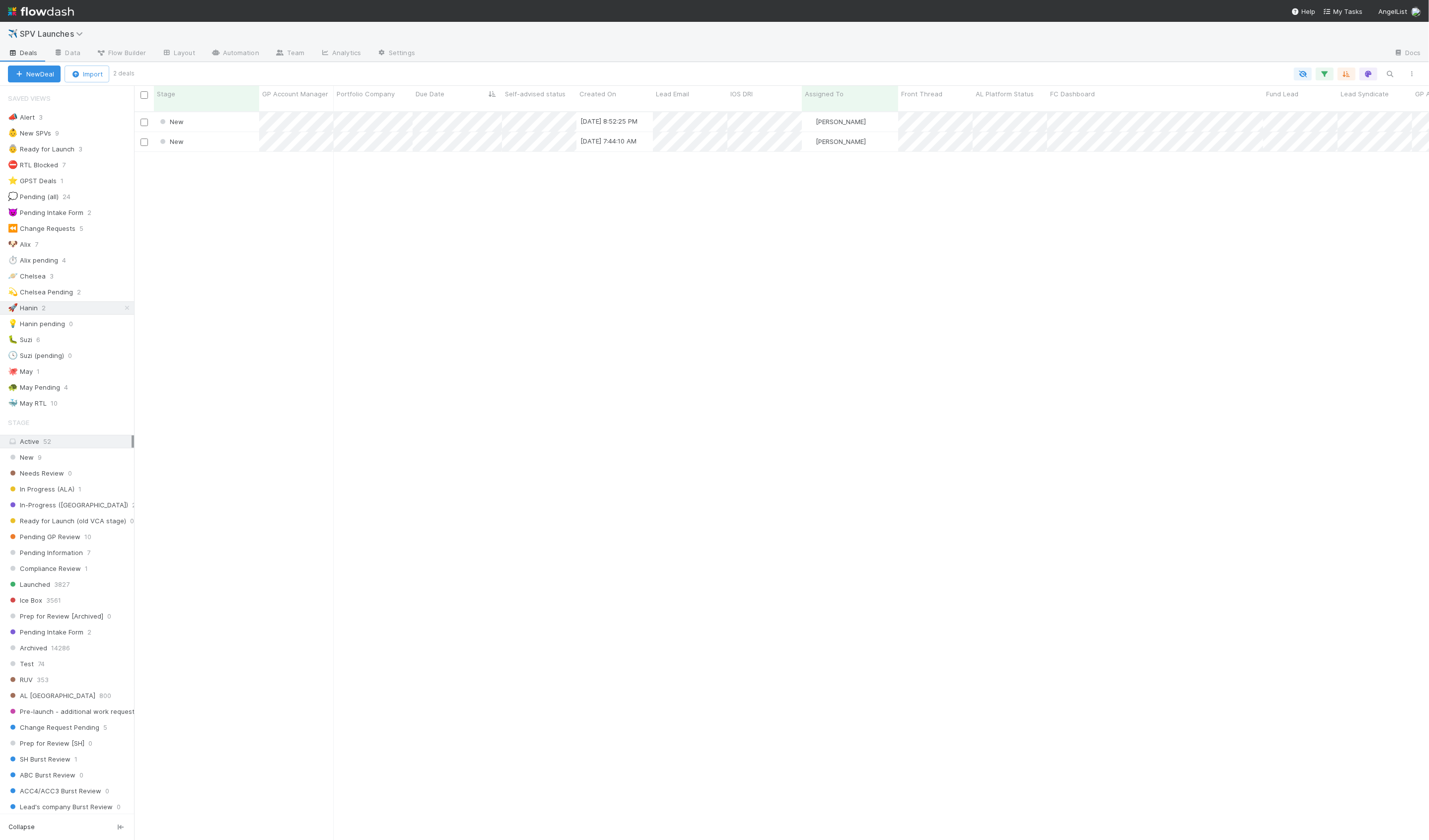
scroll to position [737, 1295]
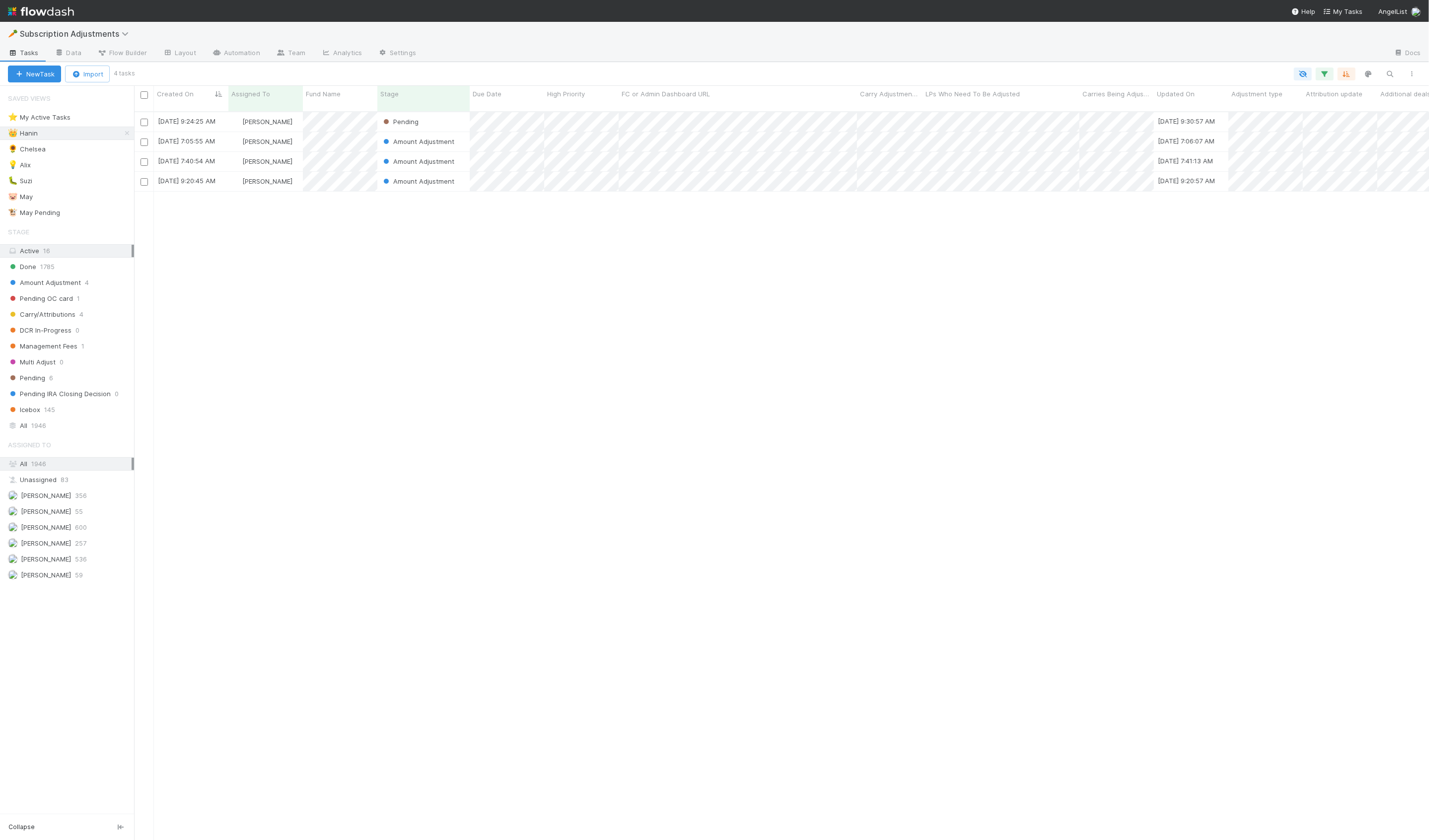
scroll to position [737, 1295]
click at [280, 260] on div "[DATE] 9:24:25 AM [PERSON_NAME] Pending [DATE] 9:30:57 AM 1 0 0 [DATE] 7:05:55 …" at bounding box center [782, 480] width 1295 height 736
